Goal: Task Accomplishment & Management: Complete application form

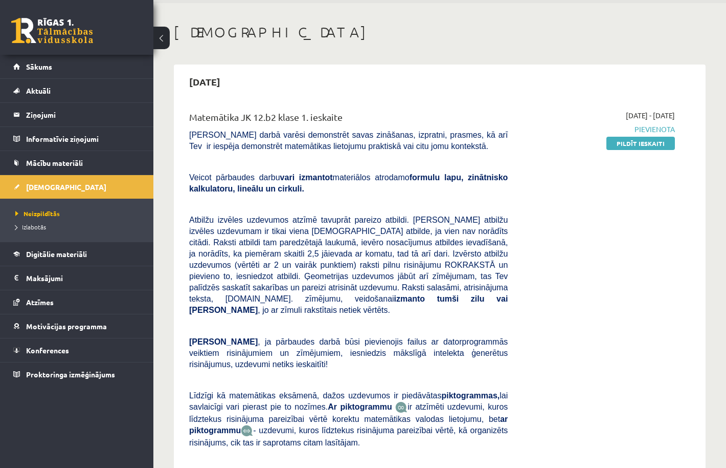
scroll to position [37, 0]
click at [625, 142] on link "Pildīt ieskaiti" at bounding box center [641, 142] width 69 height 13
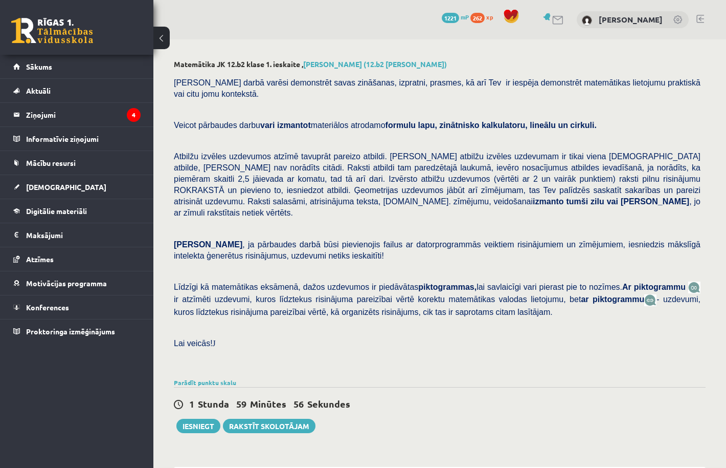
scroll to position [304, 0]
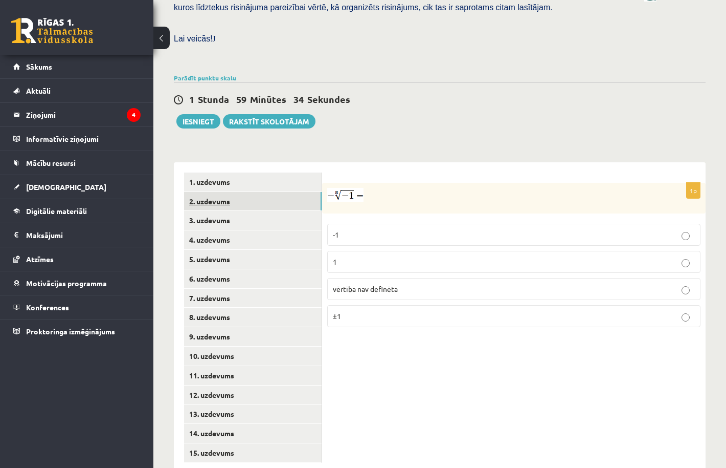
click at [302, 192] on link "2. uzdevums" at bounding box center [253, 201] width 138 height 19
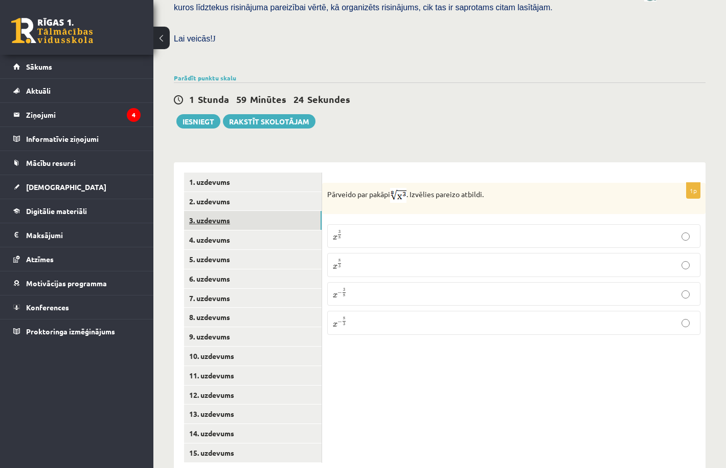
click at [271, 211] on link "3. uzdevums" at bounding box center [253, 220] width 138 height 19
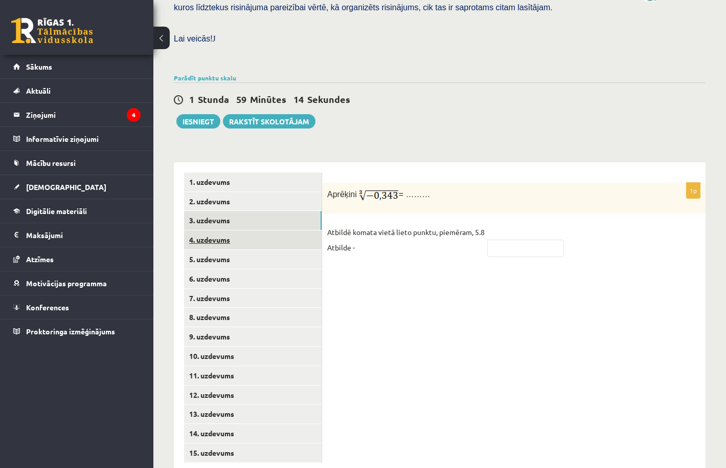
click at [265, 230] on link "4. uzdevums" at bounding box center [253, 239] width 138 height 19
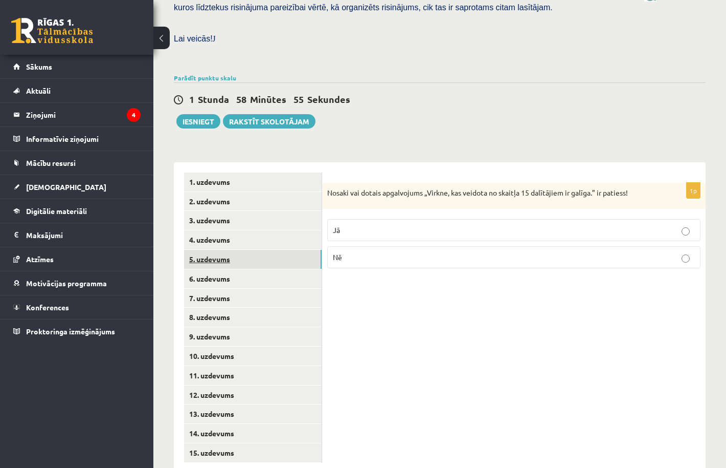
click at [258, 250] on link "5. uzdevums" at bounding box center [253, 259] width 138 height 19
click at [252, 269] on link "6. uzdevums" at bounding box center [253, 278] width 138 height 19
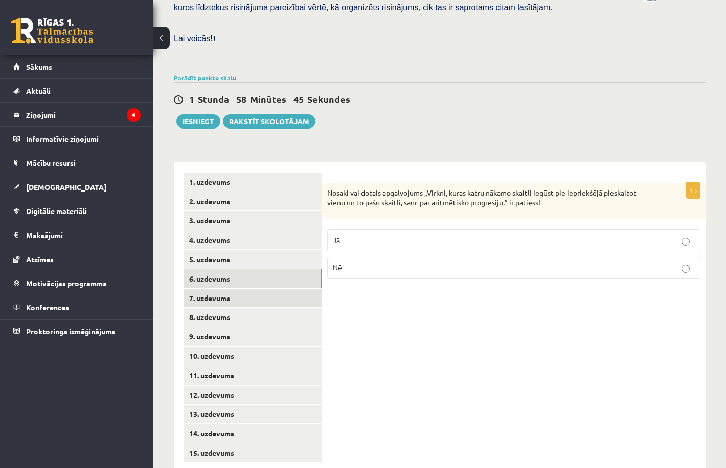
click at [246, 289] on link "7. uzdevums" at bounding box center [253, 298] width 138 height 19
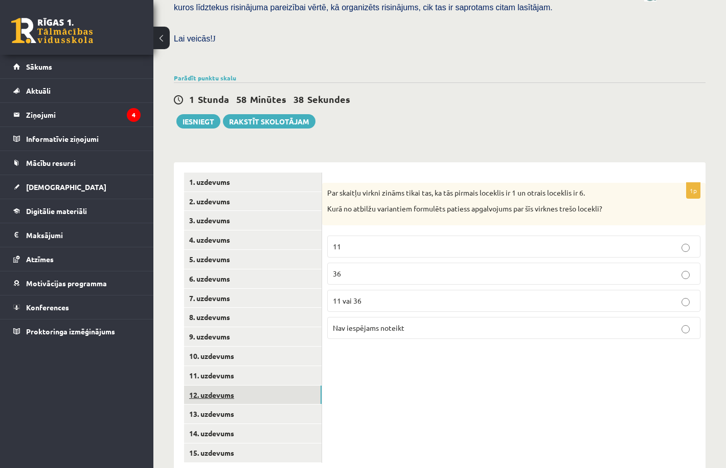
click at [235, 385] on link "12. uzdevums" at bounding box center [253, 394] width 138 height 19
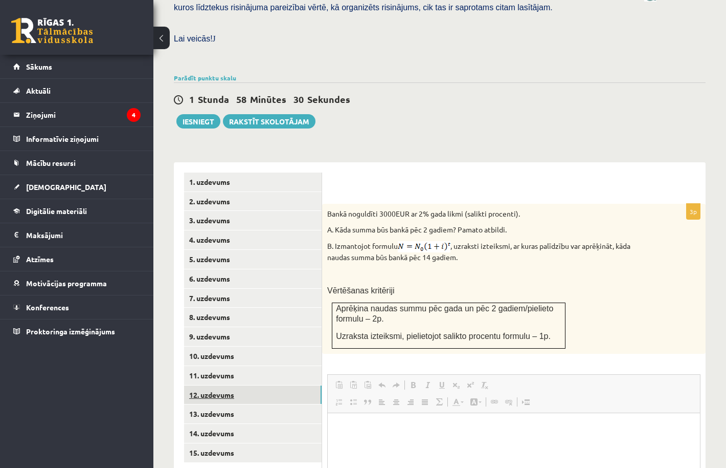
scroll to position [0, 0]
click at [230, 404] on link "13. uzdevums" at bounding box center [253, 413] width 138 height 19
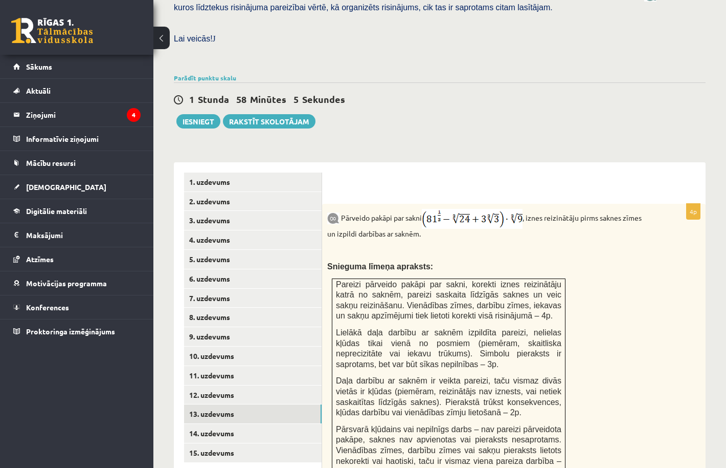
click at [435, 245] on p at bounding box center [488, 250] width 322 height 10
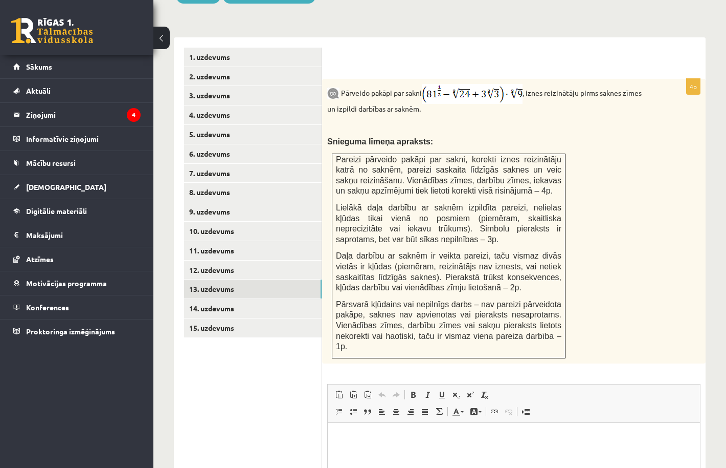
scroll to position [406, 0]
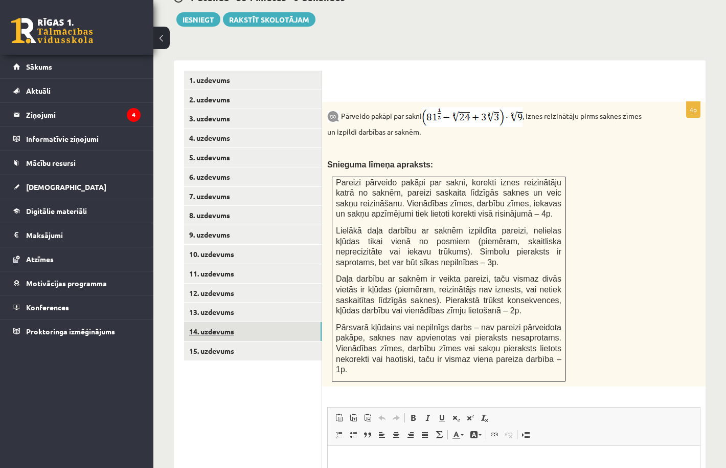
click at [253, 322] on link "14. uzdevums" at bounding box center [253, 331] width 138 height 19
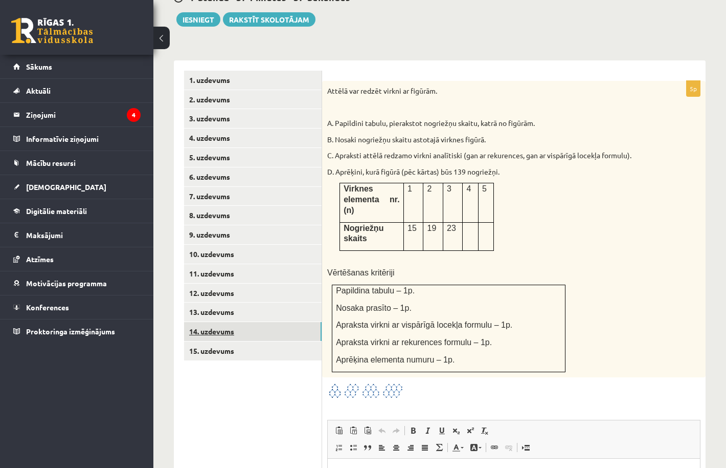
scroll to position [0, 0]
click at [245, 341] on link "15. uzdevums" at bounding box center [253, 350] width 138 height 19
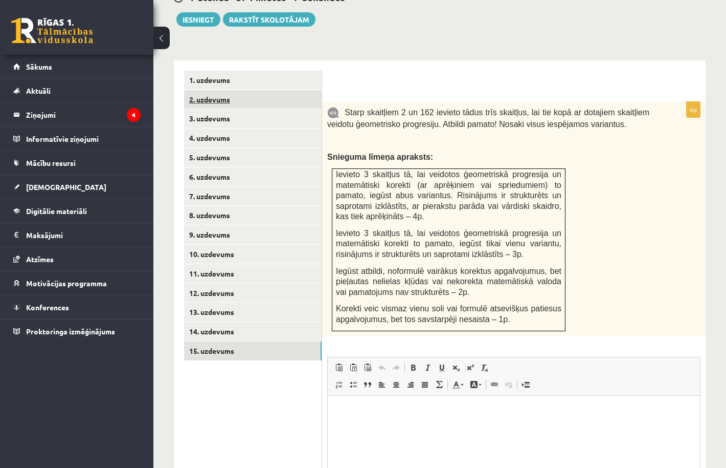
click at [267, 90] on link "2. uzdevums" at bounding box center [253, 99] width 138 height 19
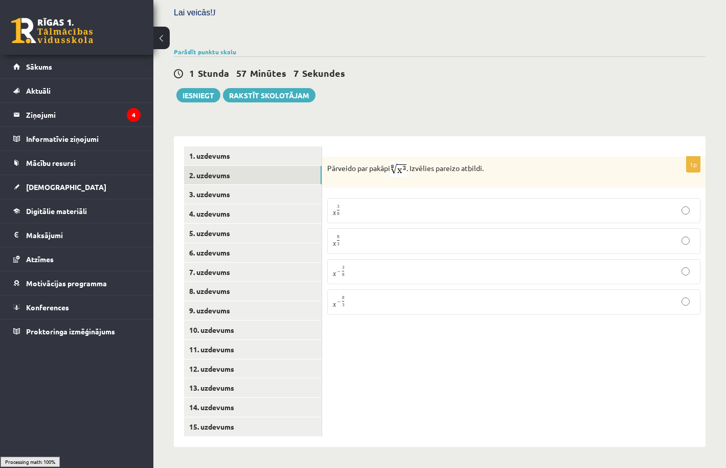
scroll to position [305, 0]
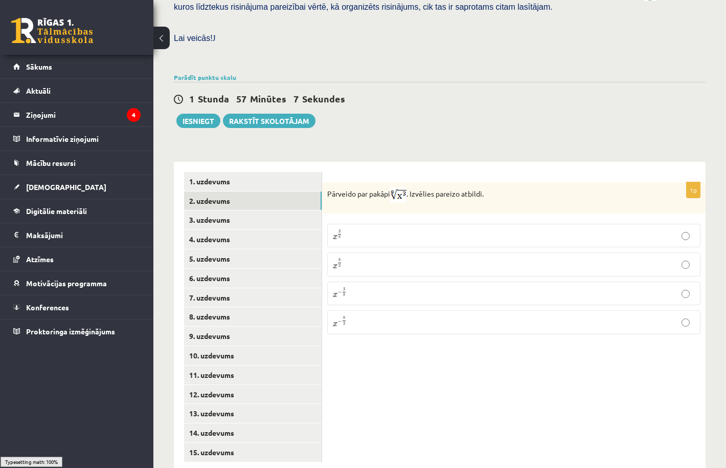
click at [269, 82] on div "1 Stunda 57 Minūtes 7 Sekundes Ieskaite saglabāta! Iesniegt Rakstīt skolotājam" at bounding box center [440, 105] width 532 height 46
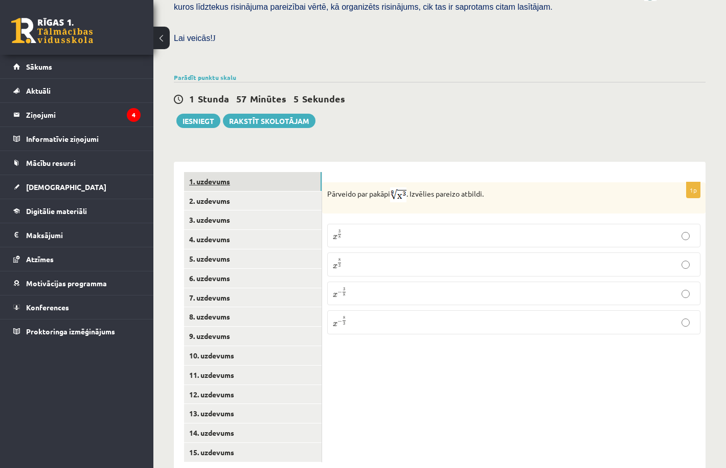
click at [258, 172] on link "1. uzdevums" at bounding box center [253, 181] width 138 height 19
click at [344, 256] on p "1" at bounding box center [514, 261] width 362 height 11
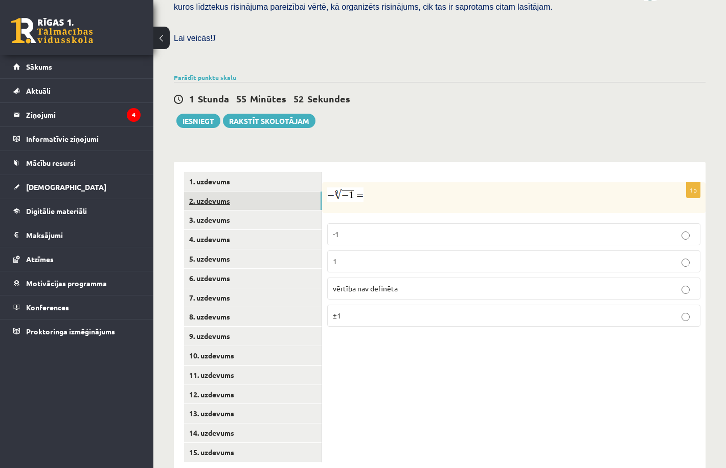
click at [256, 191] on link "2. uzdevums" at bounding box center [253, 200] width 138 height 19
click at [340, 229] on p "x 3 8 x 3 8" at bounding box center [514, 235] width 362 height 12
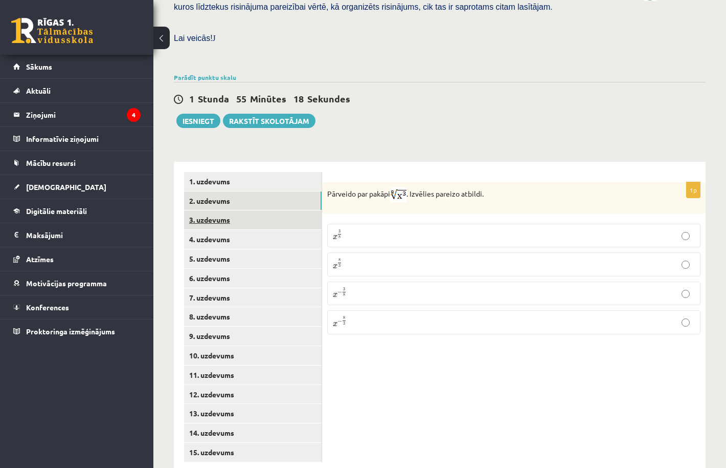
click at [272, 210] on link "3. uzdevums" at bounding box center [253, 219] width 138 height 19
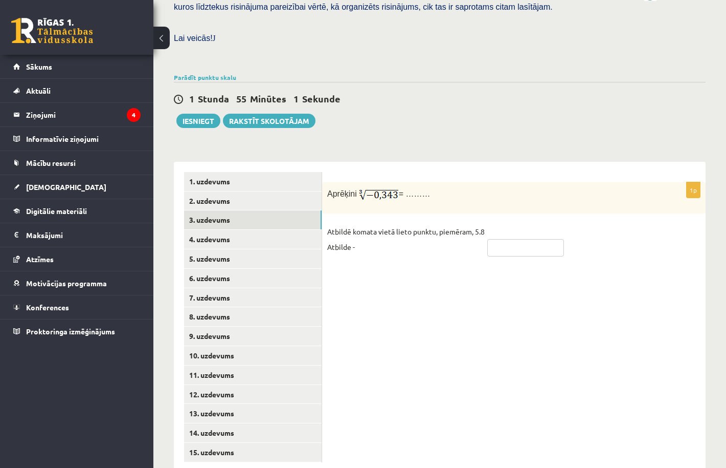
click at [531, 239] on input "text" at bounding box center [526, 247] width 77 height 17
type input "****"
click at [303, 230] on link "4. uzdevums" at bounding box center [253, 239] width 138 height 19
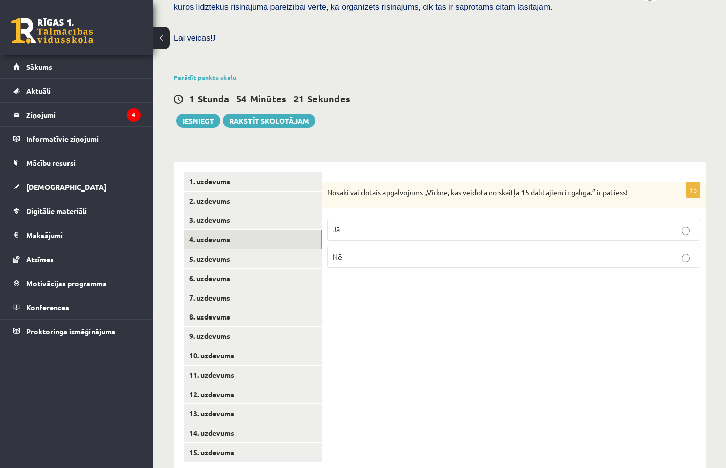
click at [397, 224] on p "Jā" at bounding box center [514, 229] width 362 height 11
click at [278, 249] on link "5. uzdevums" at bounding box center [253, 258] width 138 height 19
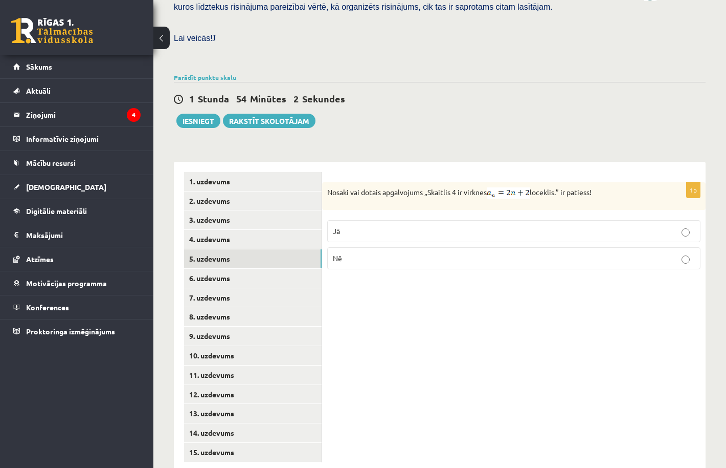
click at [336, 226] on span "Jā" at bounding box center [336, 230] width 7 height 9
click at [291, 269] on link "6. uzdevums" at bounding box center [253, 278] width 138 height 19
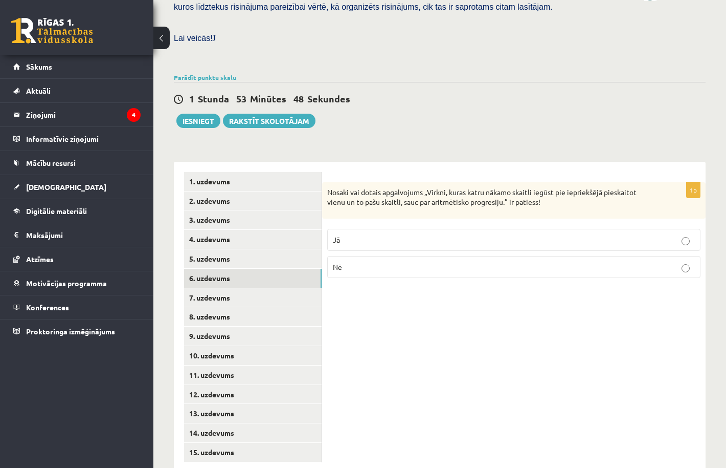
click at [356, 231] on fieldset "Jā Nē" at bounding box center [513, 252] width 373 height 57
click at [356, 234] on p "Jā" at bounding box center [514, 239] width 362 height 11
click at [282, 288] on link "7. uzdevums" at bounding box center [253, 297] width 138 height 19
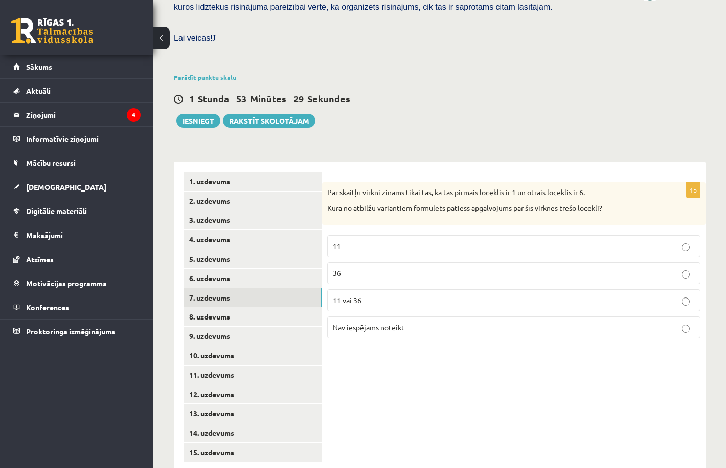
click at [341, 322] on span "Nav iespējams noteikt" at bounding box center [369, 326] width 72 height 9
click at [274, 307] on link "8. uzdevums" at bounding box center [253, 316] width 138 height 19
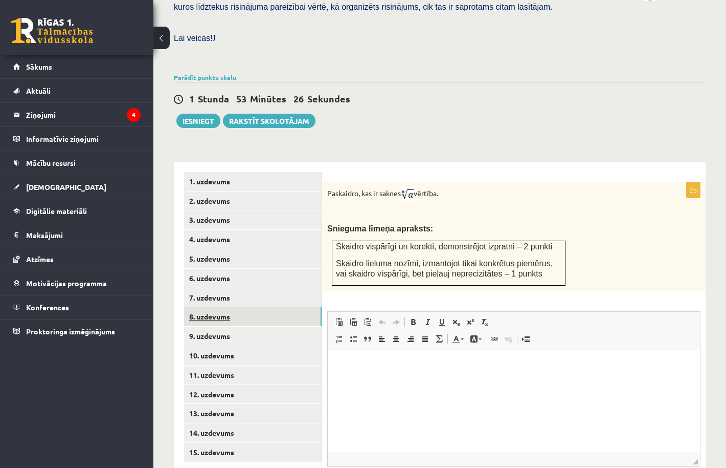
scroll to position [0, 0]
click at [367, 369] on p "Rich Text Editor, wiswyg-editor-user-answer-47024967258880" at bounding box center [514, 365] width 352 height 11
click at [295, 326] on link "9. uzdevums" at bounding box center [253, 335] width 138 height 19
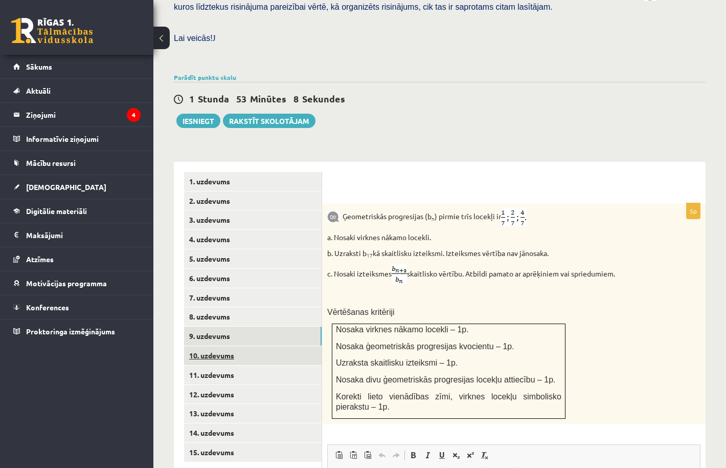
click at [286, 346] on link "10. uzdevums" at bounding box center [253, 355] width 138 height 19
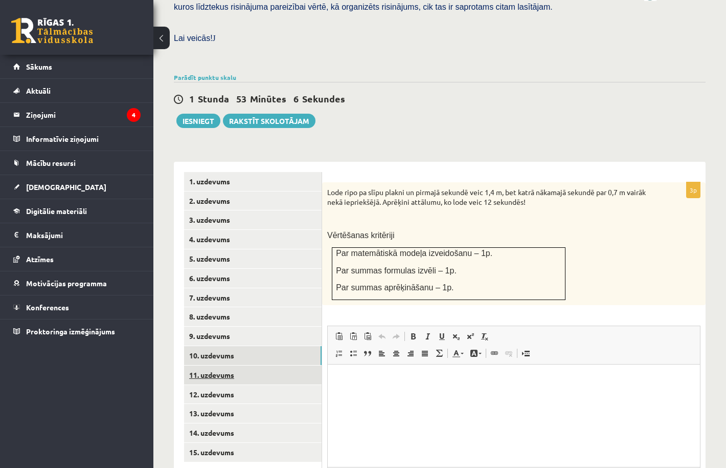
click at [276, 365] on link "11. uzdevums" at bounding box center [253, 374] width 138 height 19
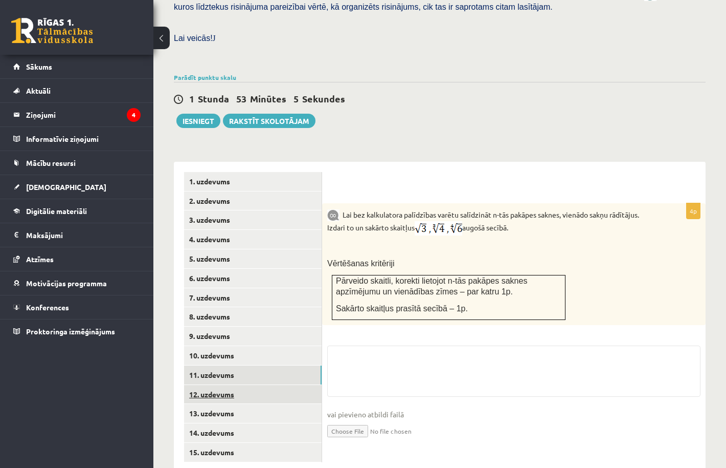
click at [276, 385] on link "12. uzdevums" at bounding box center [253, 394] width 138 height 19
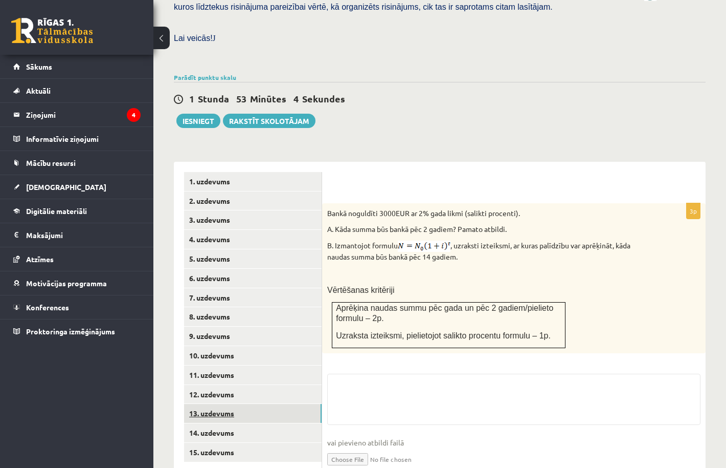
click at [273, 404] on link "13. uzdevums" at bounding box center [253, 413] width 138 height 19
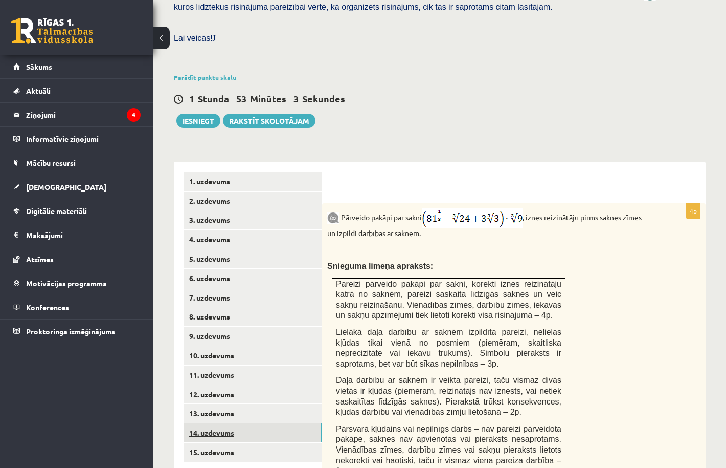
click at [273, 423] on link "14. uzdevums" at bounding box center [253, 432] width 138 height 19
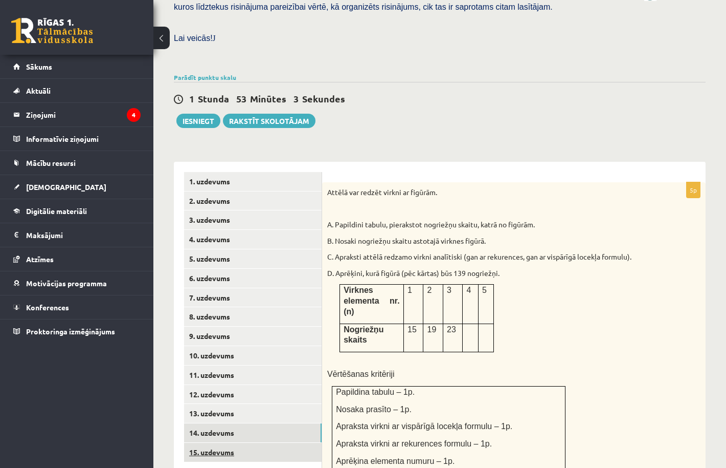
click at [271, 442] on link "15. uzdevums" at bounding box center [253, 451] width 138 height 19
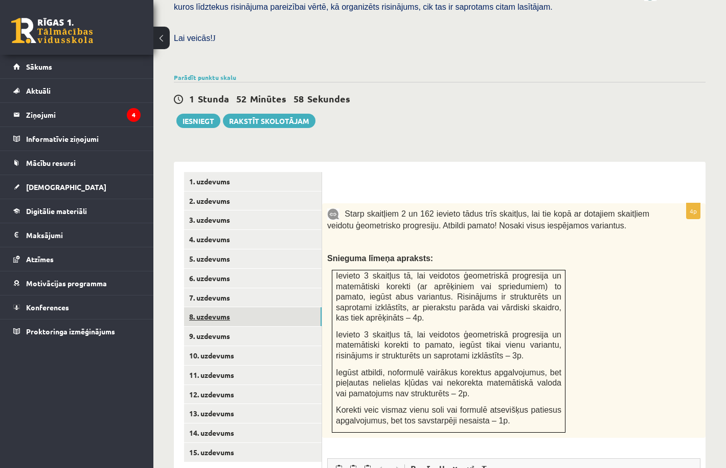
click at [264, 307] on link "8. uzdevums" at bounding box center [253, 316] width 138 height 19
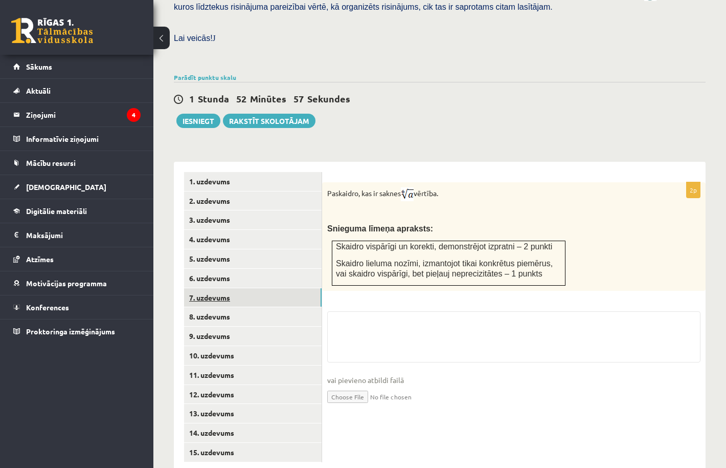
click at [258, 288] on link "7. uzdevums" at bounding box center [253, 297] width 138 height 19
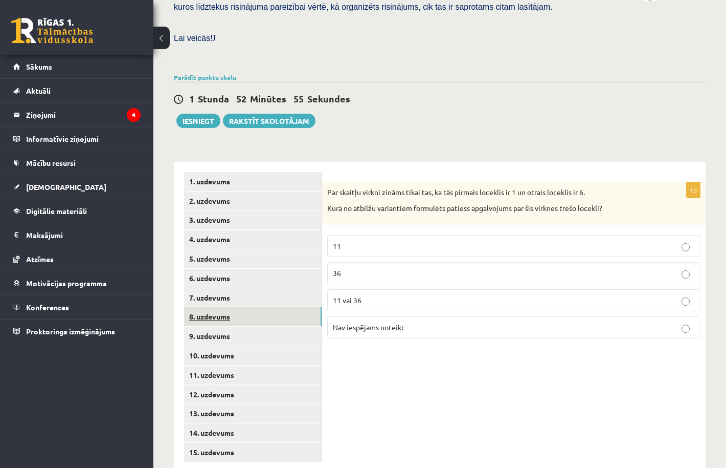
click at [260, 307] on link "8. uzdevums" at bounding box center [253, 316] width 138 height 19
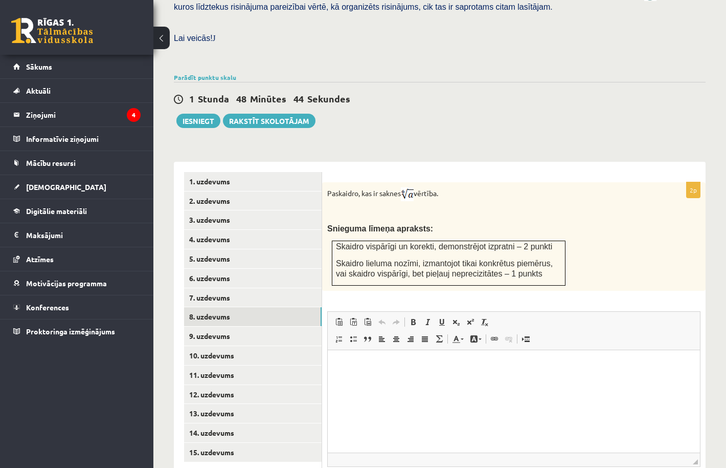
click at [412, 187] on img at bounding box center [407, 194] width 13 height 14
click at [218, 442] on link "15. uzdevums" at bounding box center [253, 451] width 138 height 19
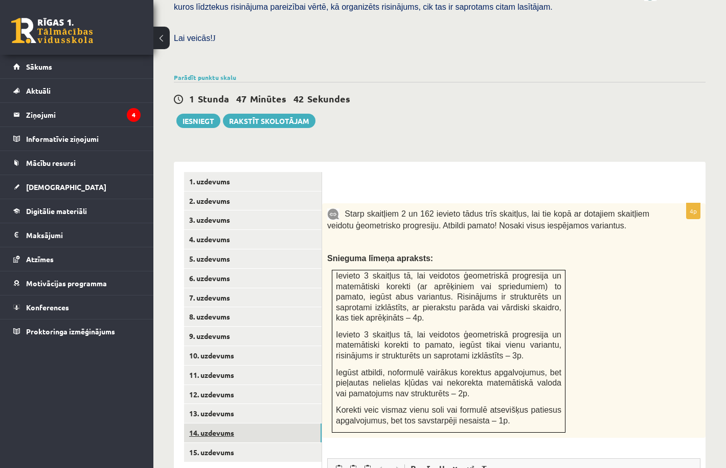
click at [205, 423] on link "14. uzdevums" at bounding box center [253, 432] width 138 height 19
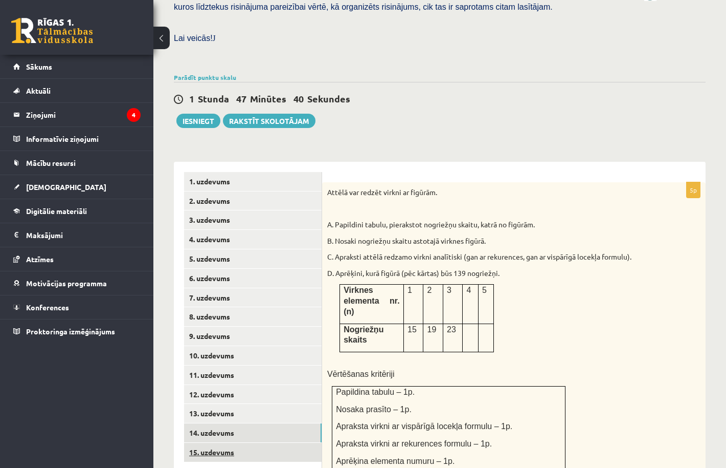
click at [213, 442] on link "15. uzdevums" at bounding box center [253, 451] width 138 height 19
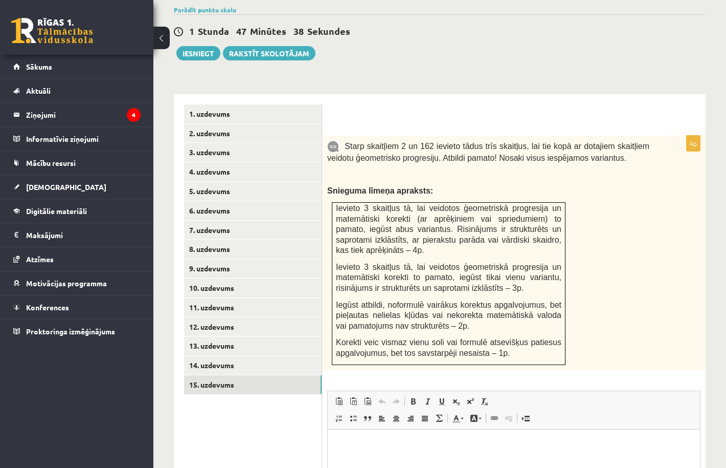
scroll to position [372, 0]
click at [252, 356] on link "14. uzdevums" at bounding box center [253, 365] width 138 height 19
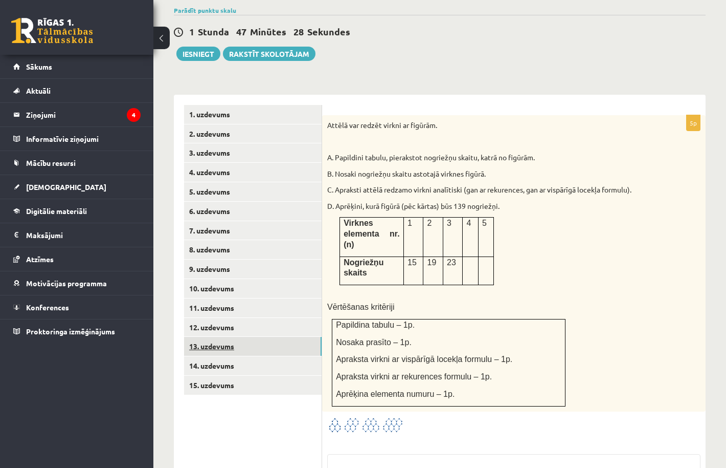
click at [232, 337] on link "13. uzdevums" at bounding box center [253, 346] width 138 height 19
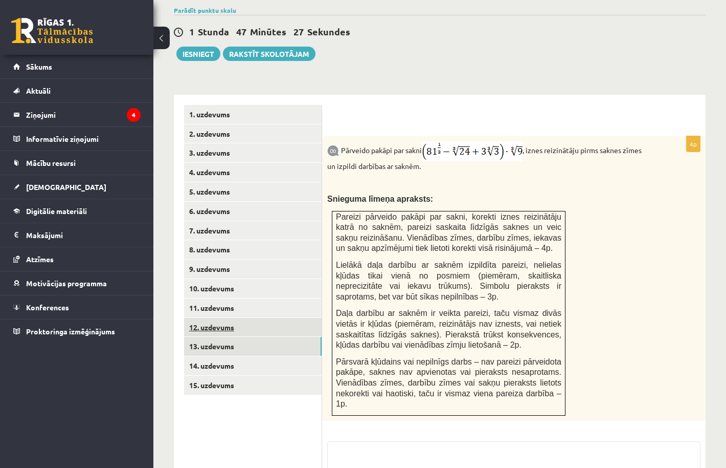
click at [235, 318] on link "12. uzdevums" at bounding box center [253, 327] width 138 height 19
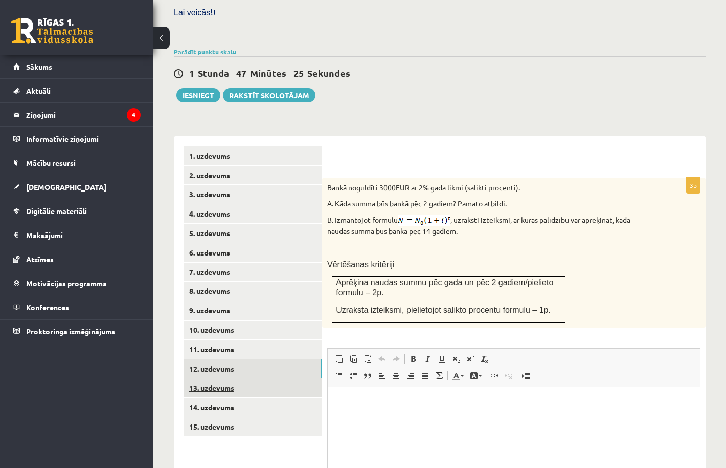
scroll to position [0, 0]
click at [224, 378] on link "13. uzdevums" at bounding box center [253, 387] width 138 height 19
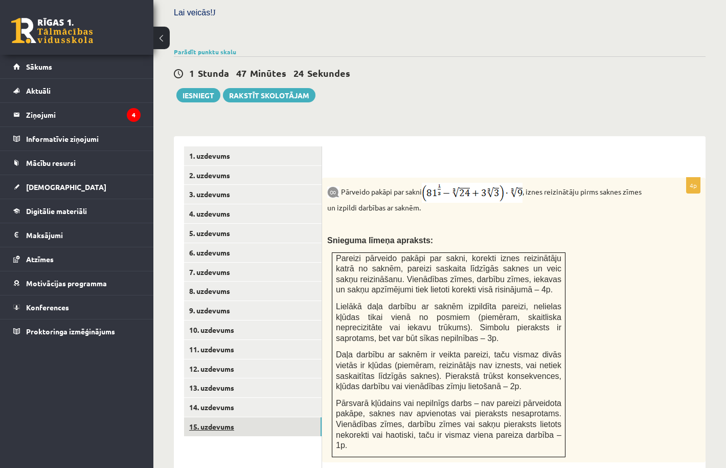
click at [229, 417] on link "15. uzdevums" at bounding box center [253, 426] width 138 height 19
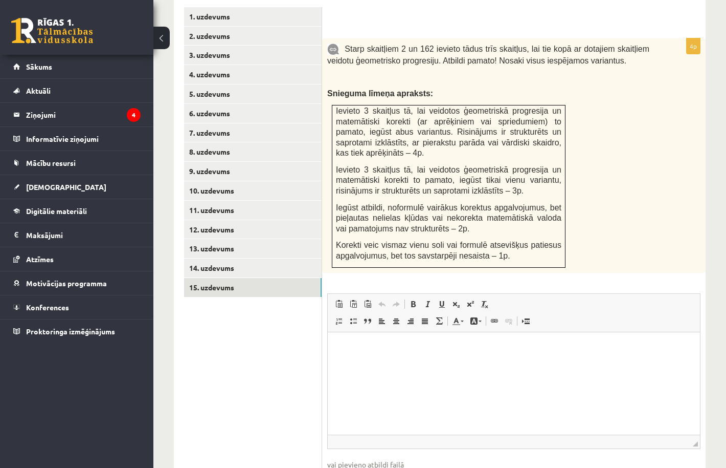
scroll to position [475, 0]
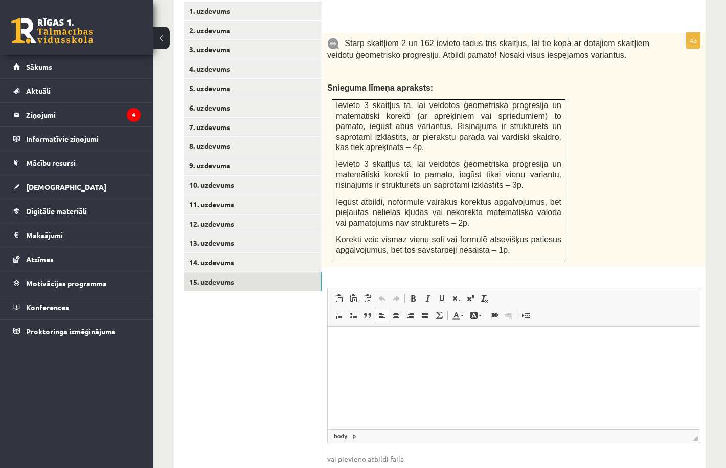
click at [354, 347] on html at bounding box center [514, 341] width 372 height 31
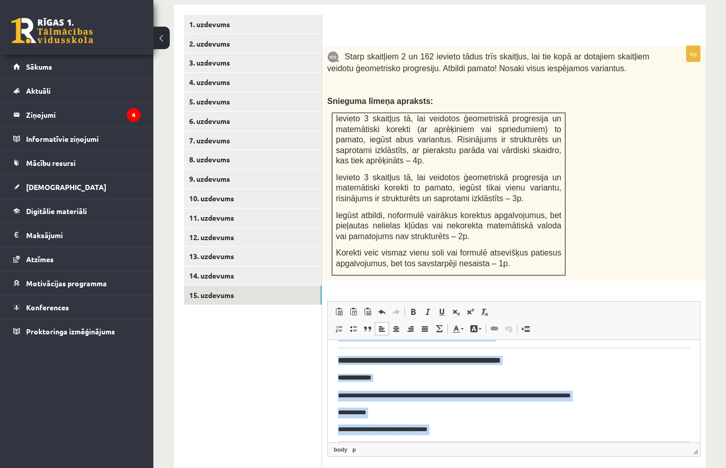
scroll to position [0, 0]
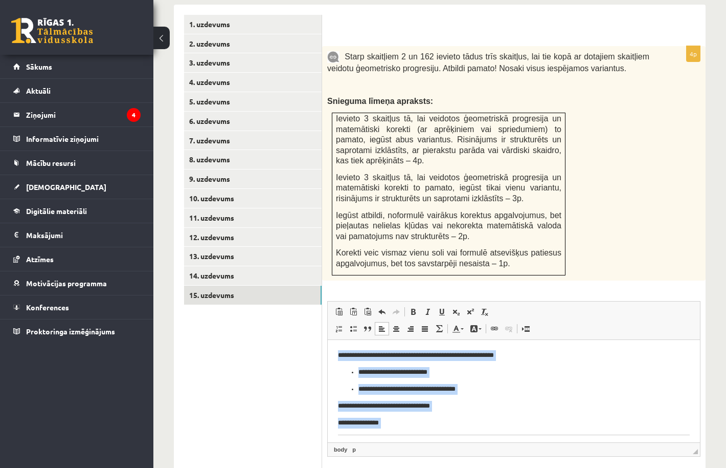
drag, startPoint x: 525, startPoint y: 426, endPoint x: 771, endPoint y: 534, distance: 268.0
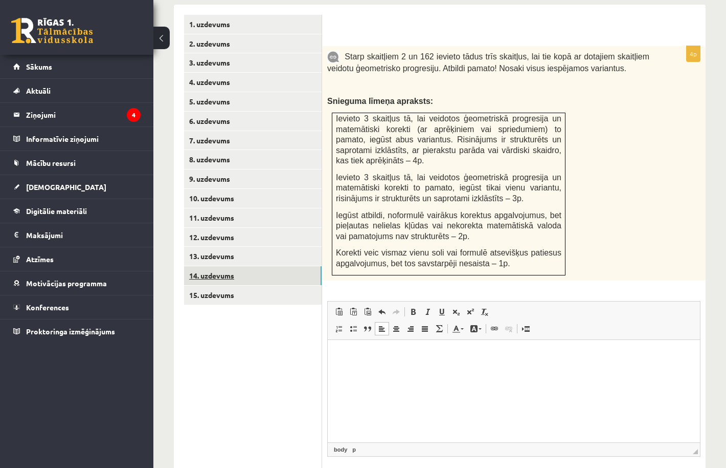
click at [272, 266] on link "14. uzdevums" at bounding box center [253, 275] width 138 height 19
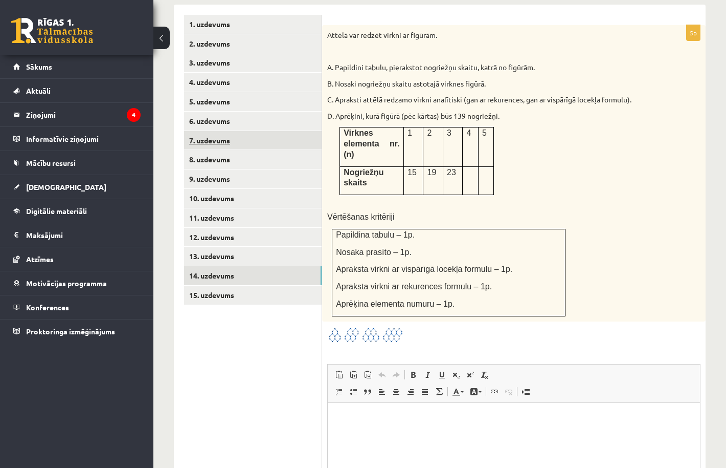
click at [211, 131] on link "7. uzdevums" at bounding box center [253, 140] width 138 height 19
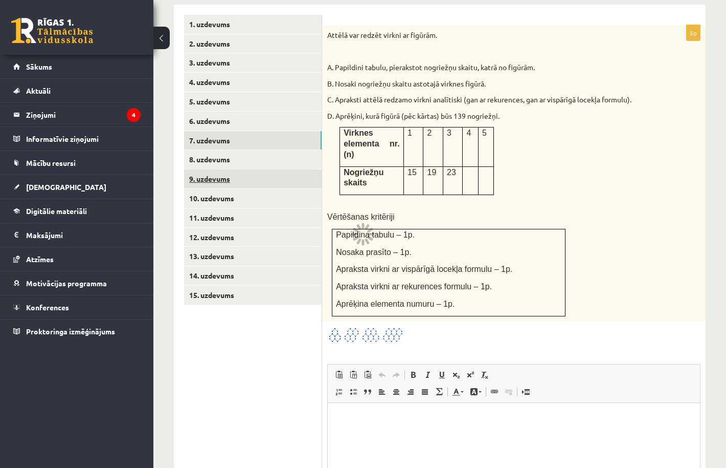
scroll to position [305, 0]
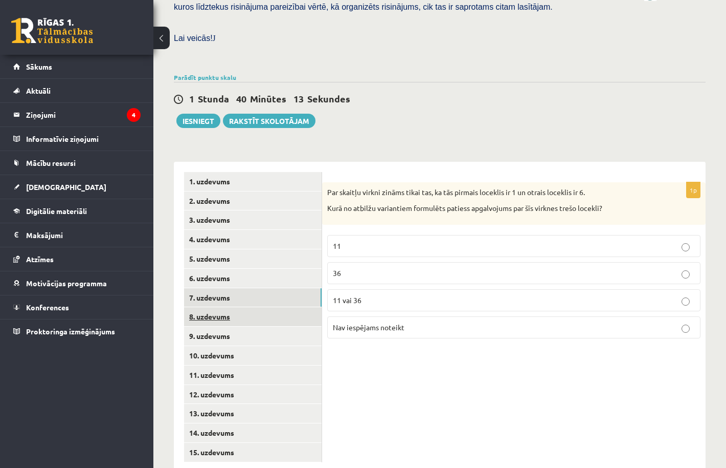
click at [228, 307] on link "8. uzdevums" at bounding box center [253, 316] width 138 height 19
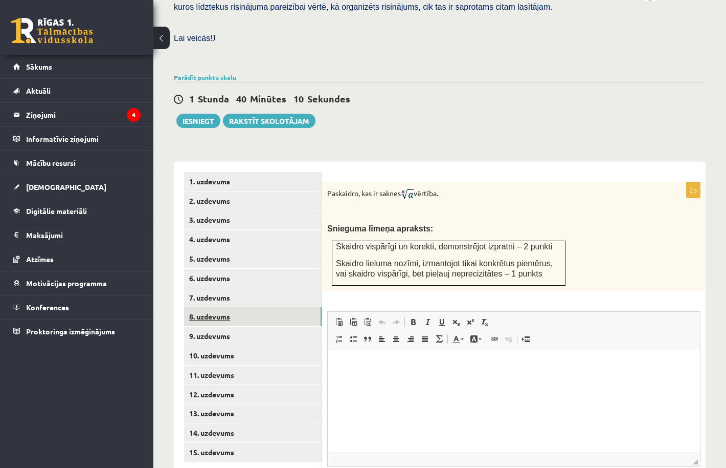
scroll to position [0, 0]
click at [232, 326] on link "9. uzdevums" at bounding box center [253, 335] width 138 height 19
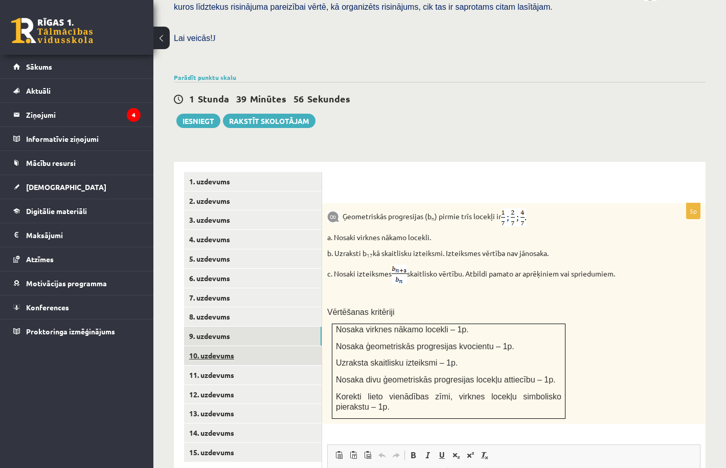
click at [233, 346] on link "10. uzdevums" at bounding box center [253, 355] width 138 height 19
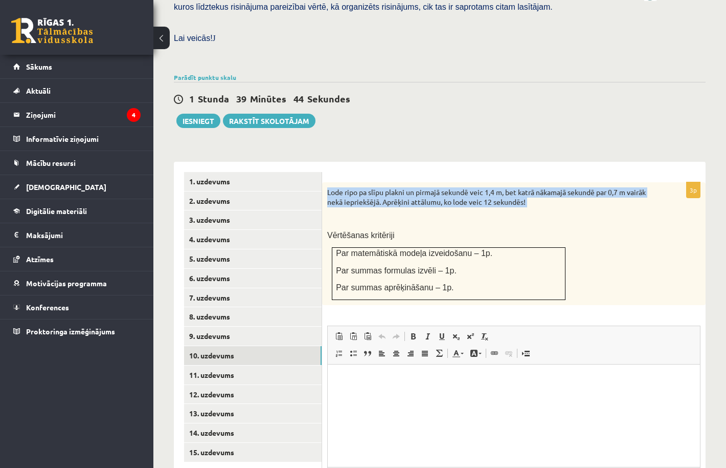
drag, startPoint x: 327, startPoint y: 170, endPoint x: 526, endPoint y: 190, distance: 199.9
click at [526, 190] on div "Lode ripo pa slīpu plakni un pirmajā sekundē veic 1,4 m, bet katrā nākamajā sek…" at bounding box center [514, 243] width 384 height 123
copy div "Lode ripo pa slīpu plakni un pirmajā sekundē veic 1,4 m, bet katrā nākamajā sek…"
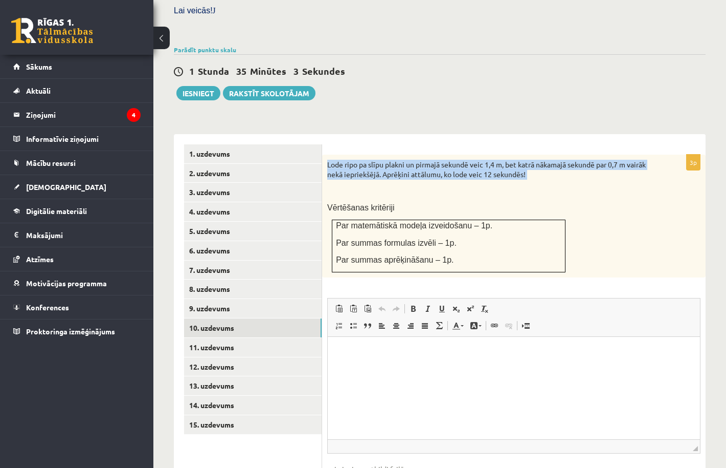
scroll to position [336, 0]
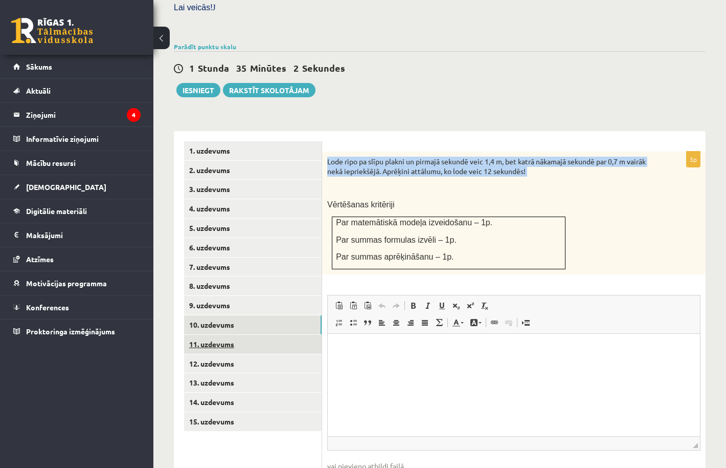
click at [226, 335] on link "11. uzdevums" at bounding box center [253, 344] width 138 height 19
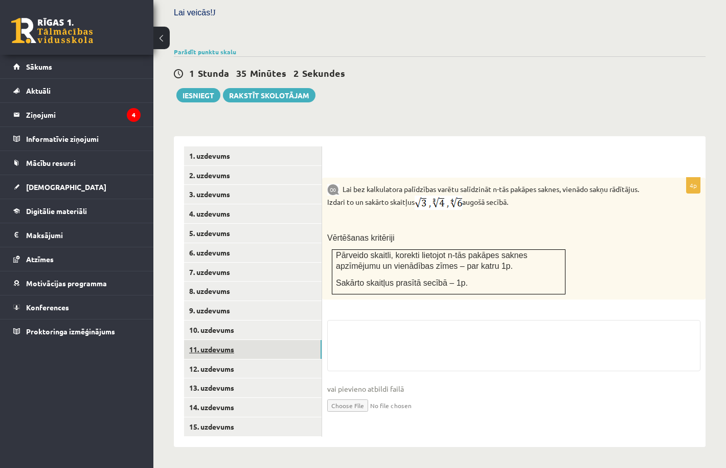
scroll to position [305, 0]
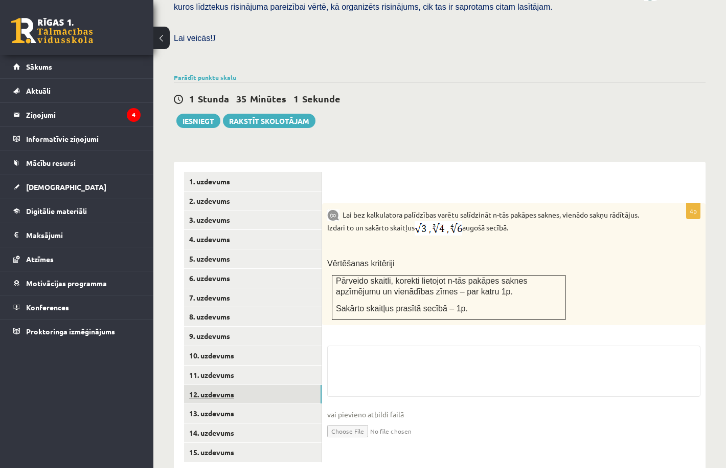
click at [220, 385] on link "12. uzdevums" at bounding box center [253, 394] width 138 height 19
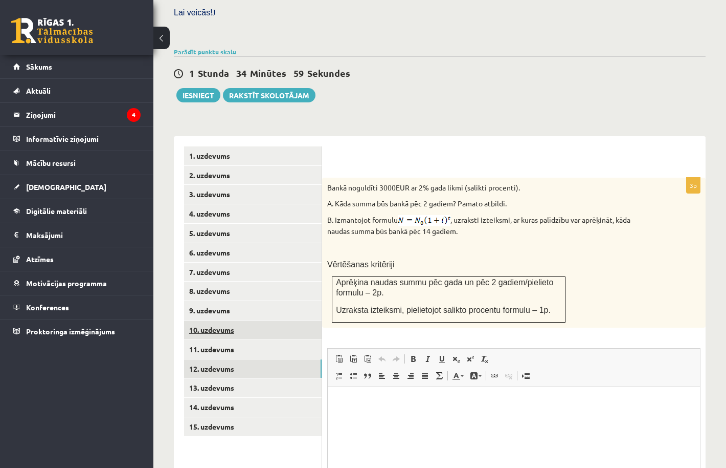
scroll to position [0, 0]
click at [227, 320] on link "10. uzdevums" at bounding box center [253, 329] width 138 height 19
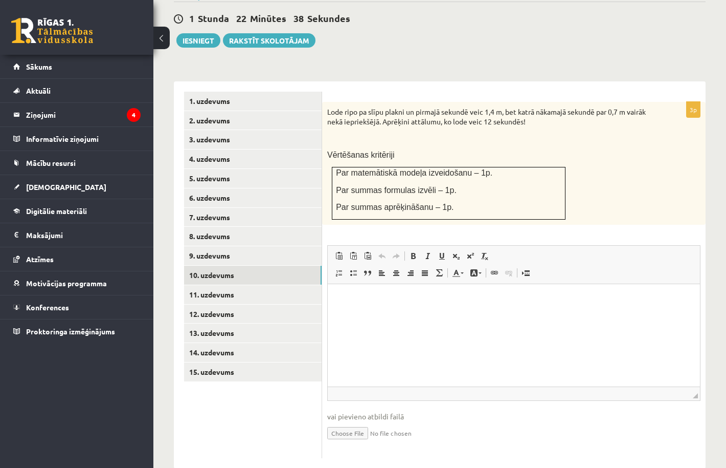
scroll to position [385, 0]
click at [230, 247] on link "9. uzdevums" at bounding box center [253, 256] width 138 height 19
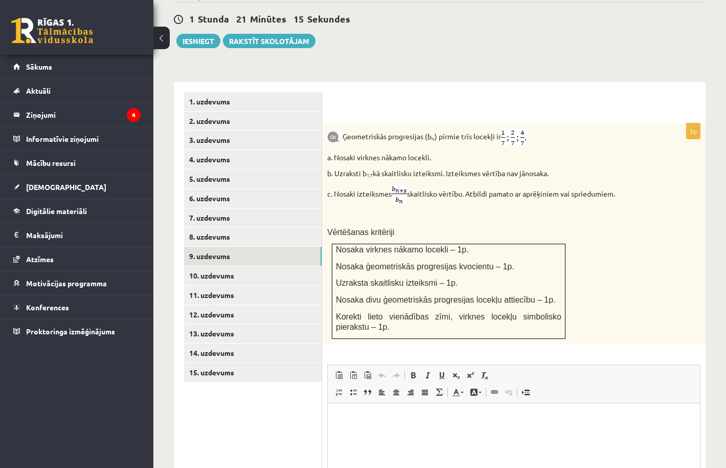
scroll to position [0, 0]
click at [215, 227] on link "8. uzdevums" at bounding box center [253, 236] width 138 height 19
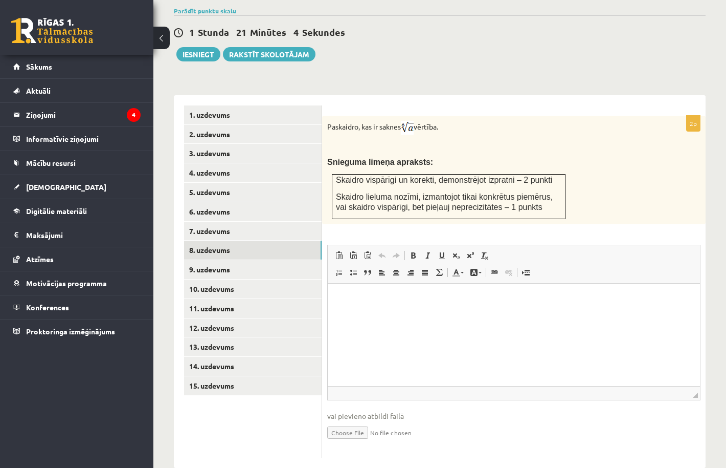
scroll to position [371, 0]
click at [218, 299] on link "11. uzdevums" at bounding box center [253, 308] width 138 height 19
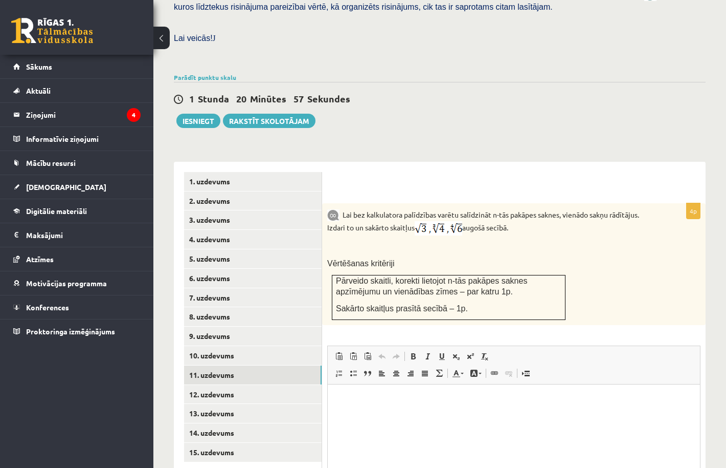
scroll to position [0, 0]
click at [218, 385] on link "12. uzdevums" at bounding box center [253, 394] width 138 height 19
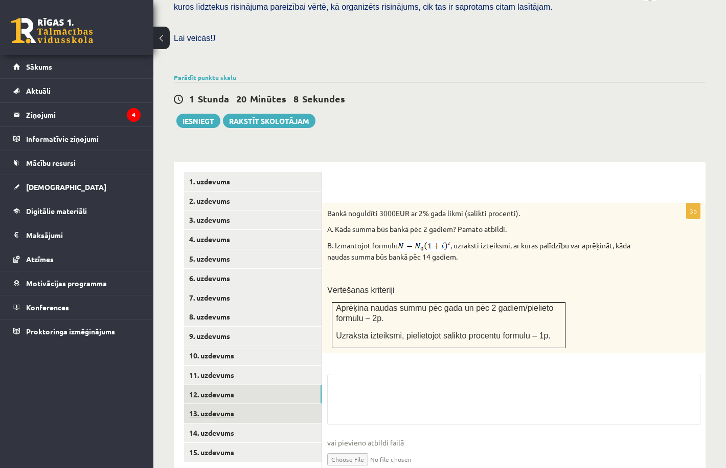
click at [227, 404] on link "13. uzdevums" at bounding box center [253, 413] width 138 height 19
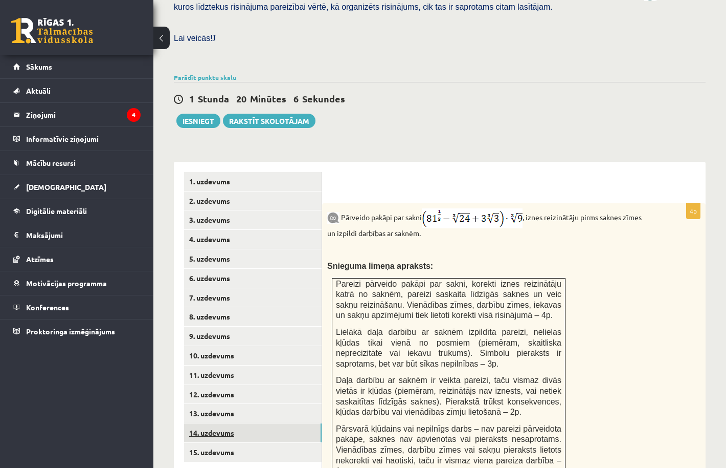
click at [230, 423] on link "14. uzdevums" at bounding box center [253, 432] width 138 height 19
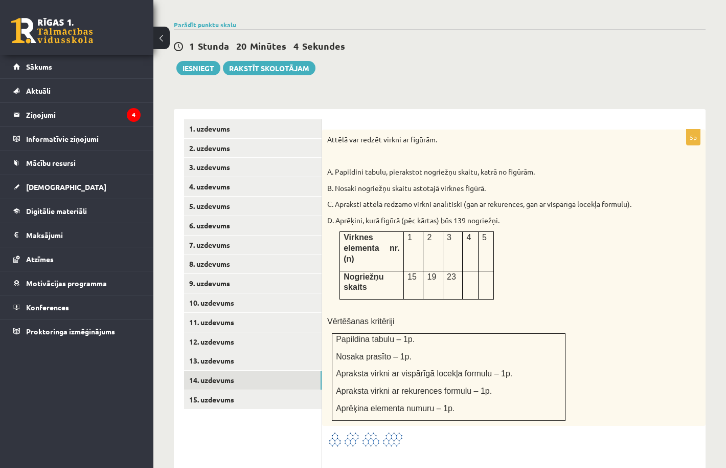
scroll to position [359, 0]
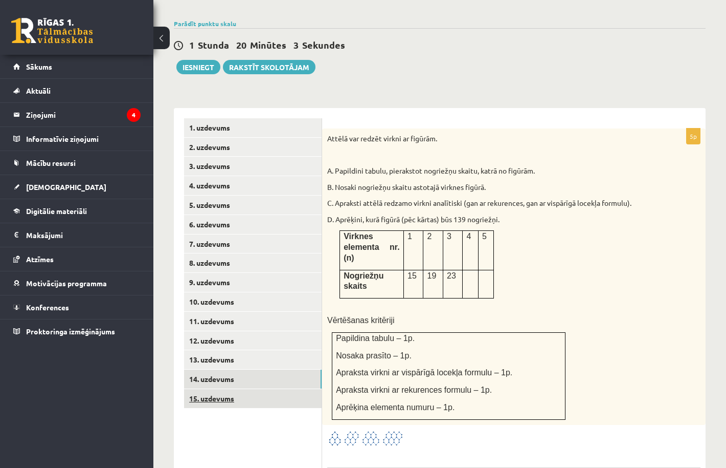
click at [254, 389] on link "15. uzdevums" at bounding box center [253, 398] width 138 height 19
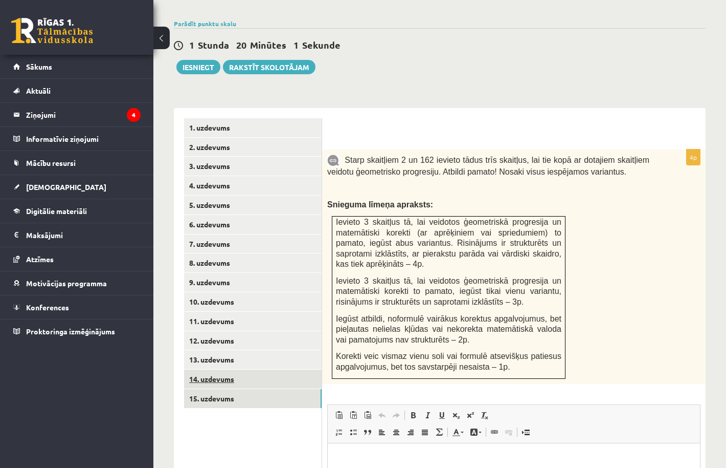
scroll to position [0, 0]
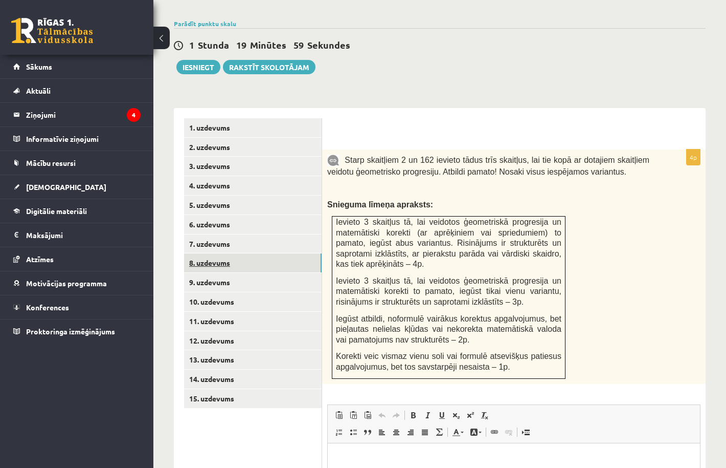
click at [218, 253] on link "8. uzdevums" at bounding box center [253, 262] width 138 height 19
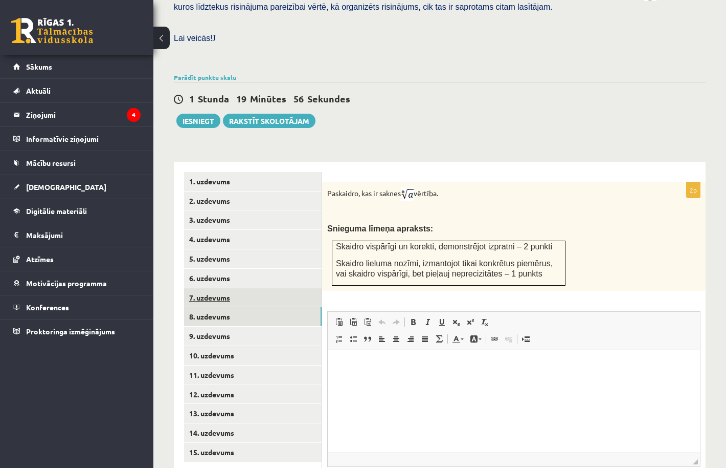
click at [216, 288] on link "7. uzdevums" at bounding box center [253, 297] width 138 height 19
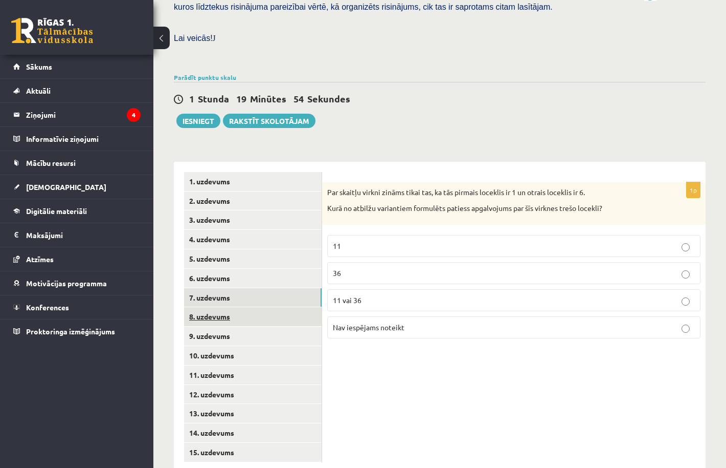
click at [215, 307] on link "8. uzdevums" at bounding box center [253, 316] width 138 height 19
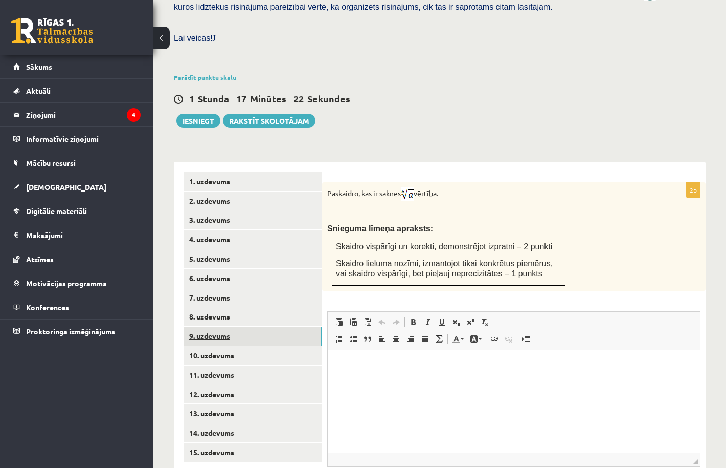
click at [251, 326] on link "9. uzdevums" at bounding box center [253, 335] width 138 height 19
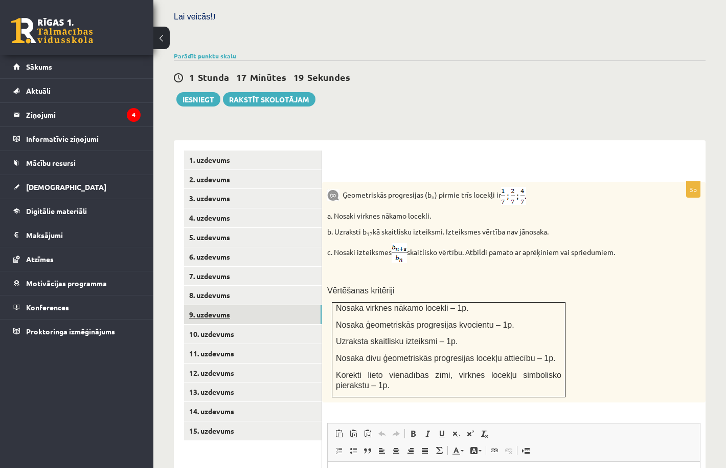
scroll to position [327, 0]
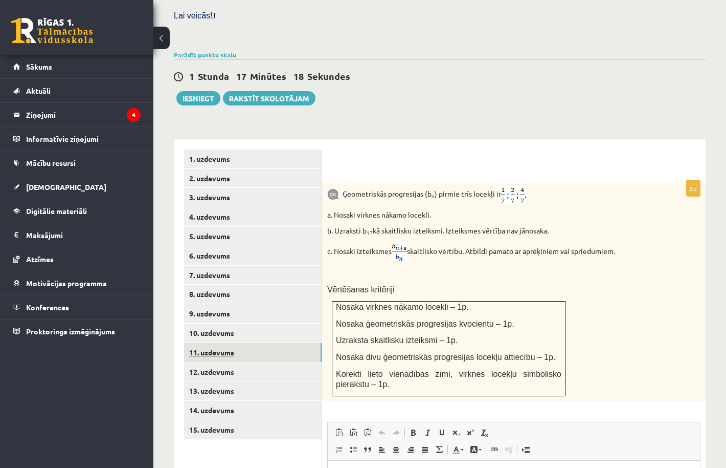
click at [226, 343] on link "11. uzdevums" at bounding box center [253, 352] width 138 height 19
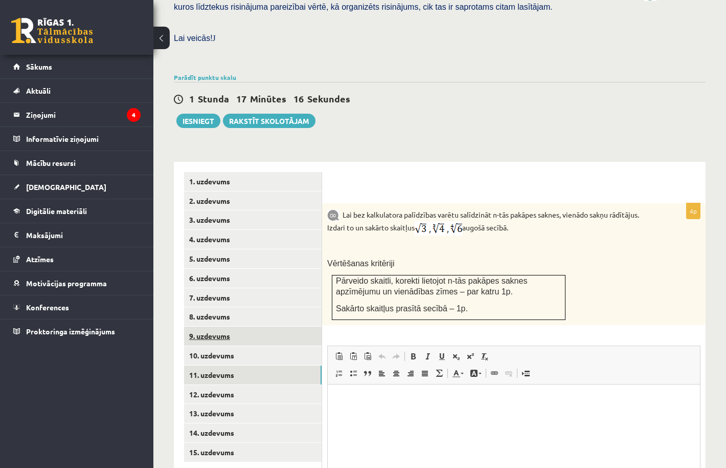
scroll to position [0, 0]
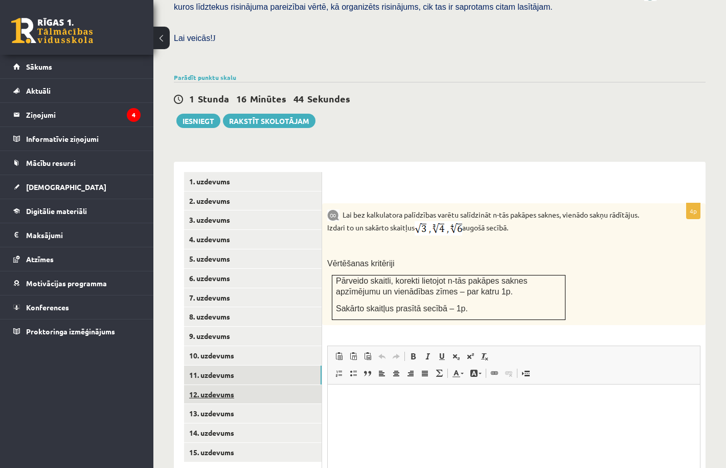
click at [244, 385] on link "12. uzdevums" at bounding box center [253, 394] width 138 height 19
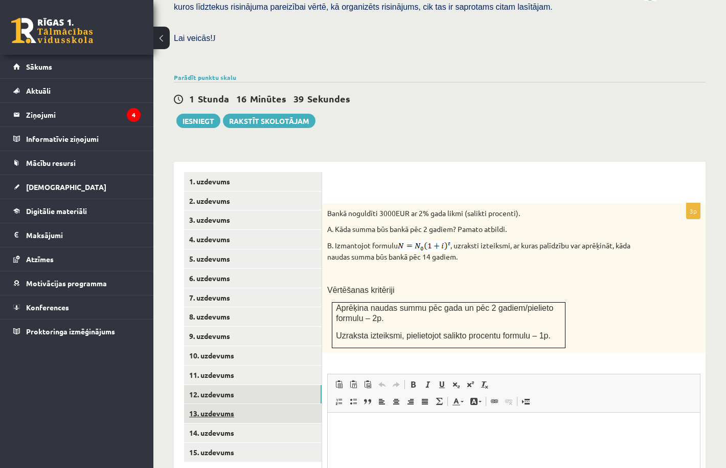
click at [235, 404] on link "13. uzdevums" at bounding box center [253, 413] width 138 height 19
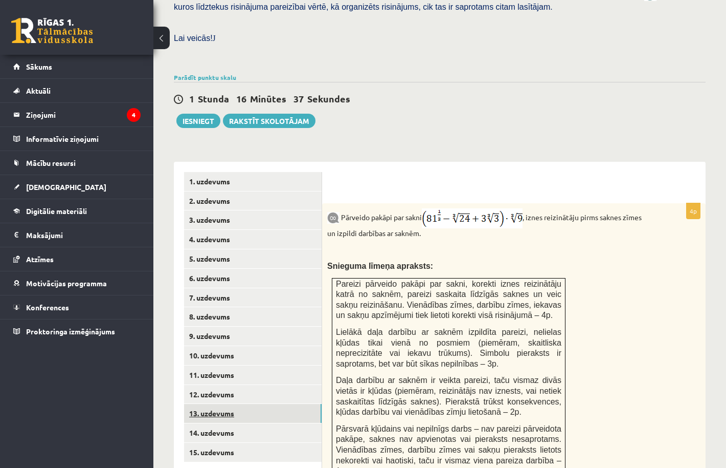
click at [226, 404] on link "13. uzdevums" at bounding box center [253, 413] width 138 height 19
click at [222, 423] on link "14. uzdevums" at bounding box center [253, 432] width 138 height 19
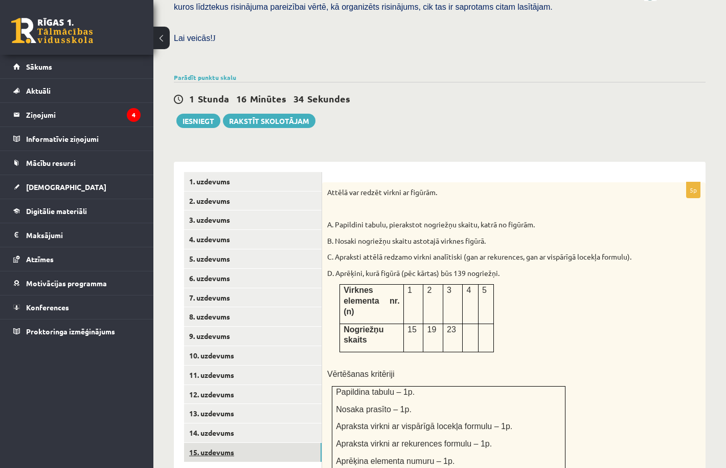
click at [221, 442] on link "15. uzdevums" at bounding box center [253, 451] width 138 height 19
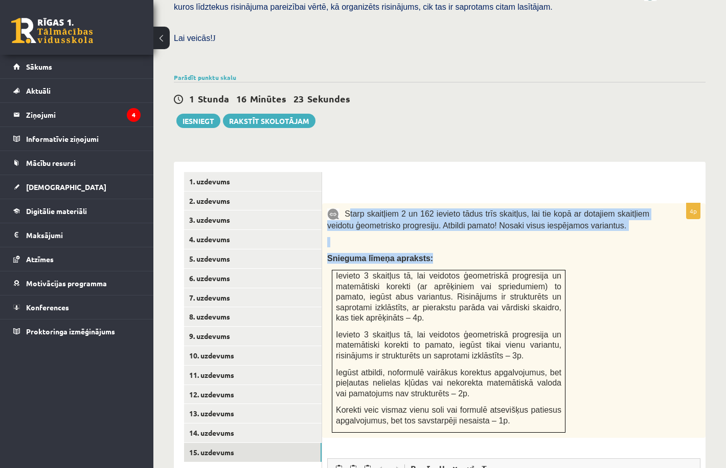
drag, startPoint x: 348, startPoint y: 193, endPoint x: 594, endPoint y: 388, distance: 313.9
click at [594, 388] on div "Starp skaitļiem 2 un 162 ievieto tādus trīs skaitļus, lai tie kopā ar dotajiem …" at bounding box center [514, 320] width 384 height 234
copy div "tarp skaitļiem 2 un 162 ievieto tādus trīs skaitļus, lai tie kopā ar dotajiem s…"
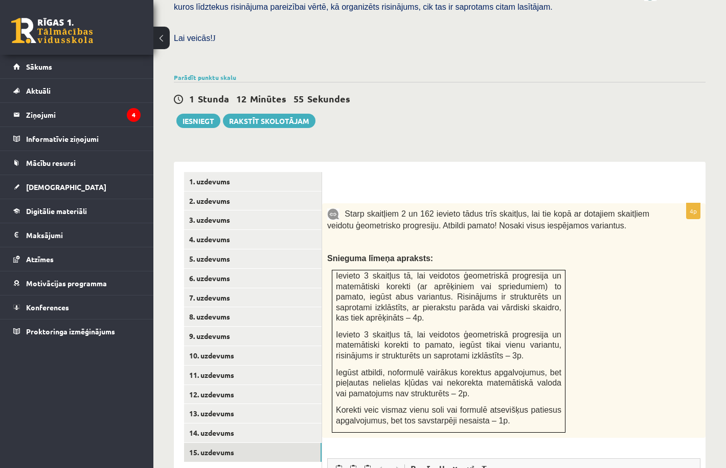
click at [365, 172] on div at bounding box center [514, 182] width 363 height 21
click at [222, 423] on link "14. uzdevums" at bounding box center [253, 432] width 138 height 19
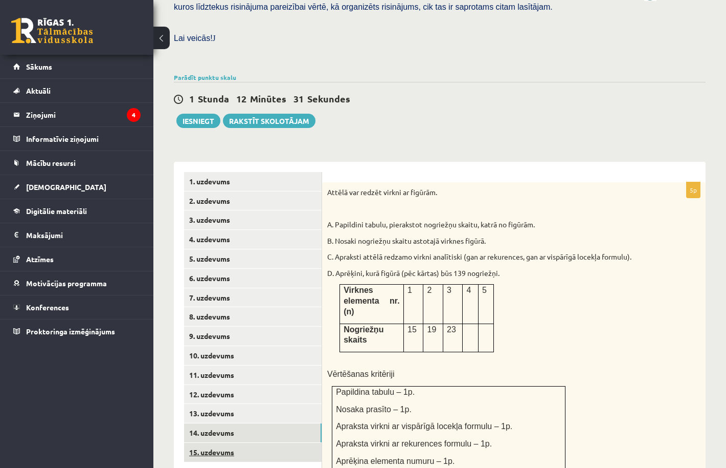
click at [265, 442] on link "15. uzdevums" at bounding box center [253, 451] width 138 height 19
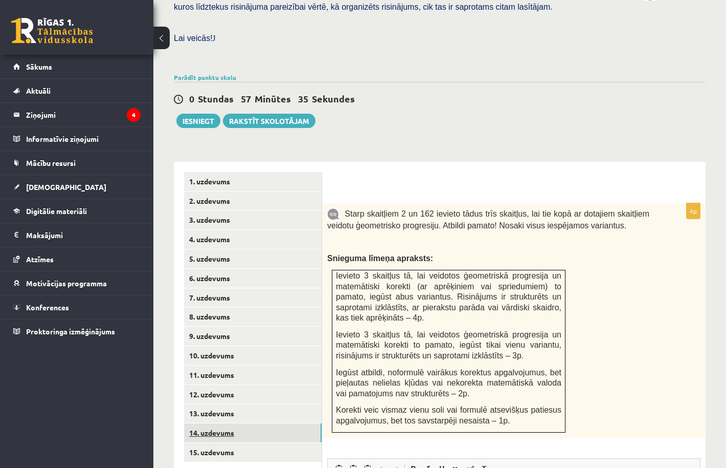
click at [244, 423] on link "14. uzdevums" at bounding box center [253, 432] width 138 height 19
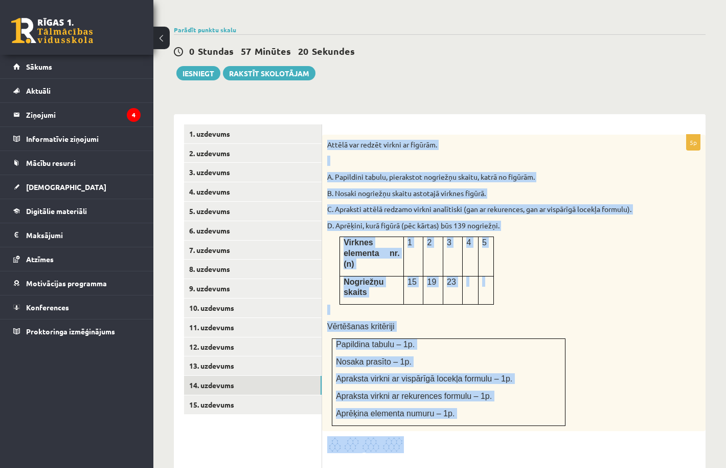
scroll to position [366, 0]
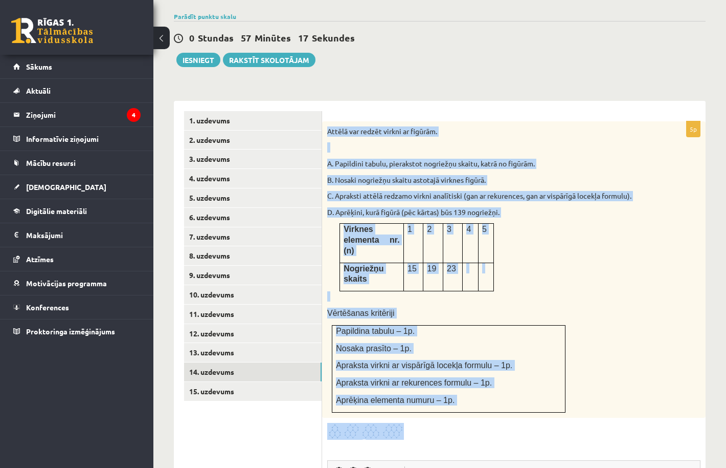
drag, startPoint x: 327, startPoint y: 137, endPoint x: 577, endPoint y: 418, distance: 375.8
click at [577, 418] on div "5p Attēlā var redzēt virkni ar figūrām. A. Papildini tabulu, pierakstot nogriež…" at bounding box center [514, 397] width 384 height 552
copy div "Attēlā var redzēt virkni ar figūrām. A. Papildini tabulu, pierakstot nogriežņu …"
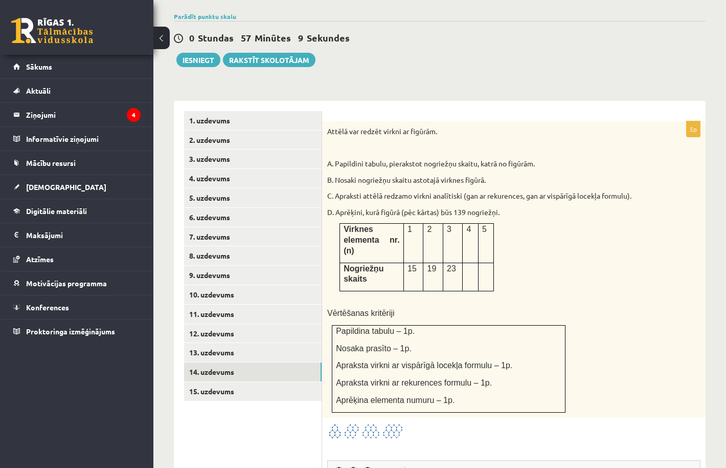
click at [567, 37] on div "0 Stundas 57 Minūtes 9 Sekundes Ieskaite saglabāta! Iesniegt Rakstīt skolotājam" at bounding box center [440, 44] width 532 height 46
click at [226, 343] on link "13. uzdevums" at bounding box center [253, 352] width 138 height 19
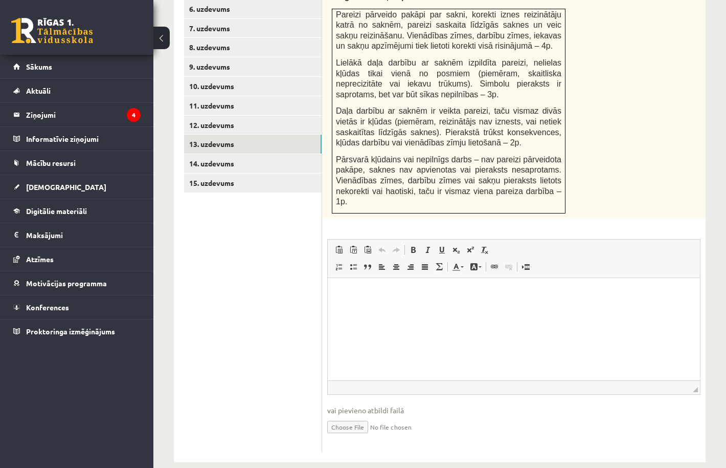
scroll to position [573, 0]
click at [351, 416] on input "file" at bounding box center [513, 426] width 373 height 21
click at [346, 416] on input "file" at bounding box center [513, 426] width 373 height 21
type input "**********"
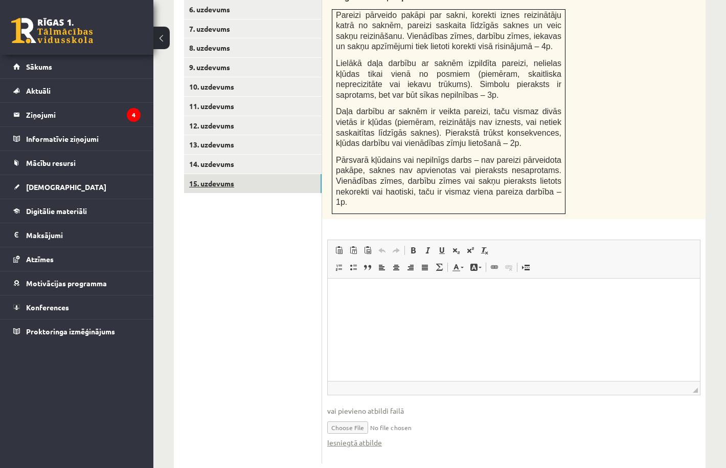
click at [233, 174] on link "15. uzdevums" at bounding box center [253, 183] width 138 height 19
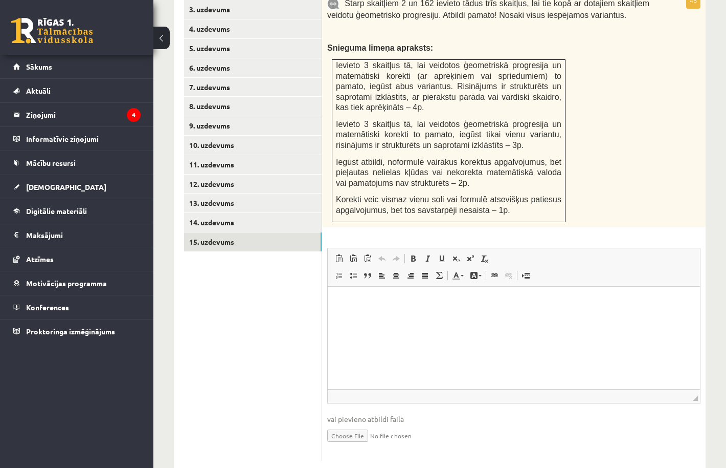
scroll to position [514, 0]
click at [350, 425] on input "file" at bounding box center [513, 435] width 373 height 21
type input "**********"
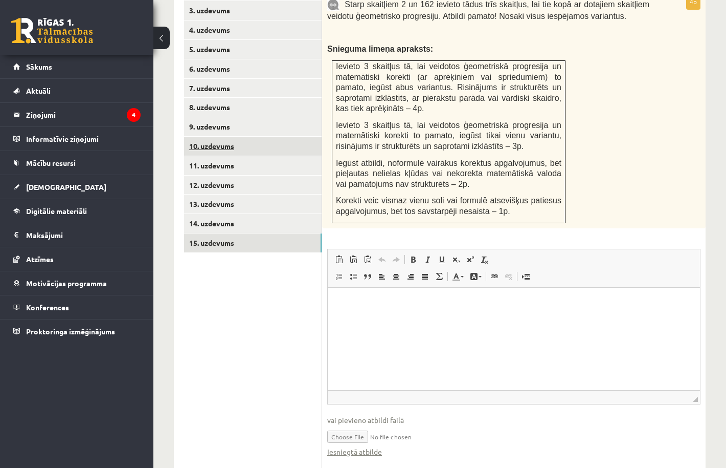
click at [209, 137] on link "10. uzdevums" at bounding box center [253, 146] width 138 height 19
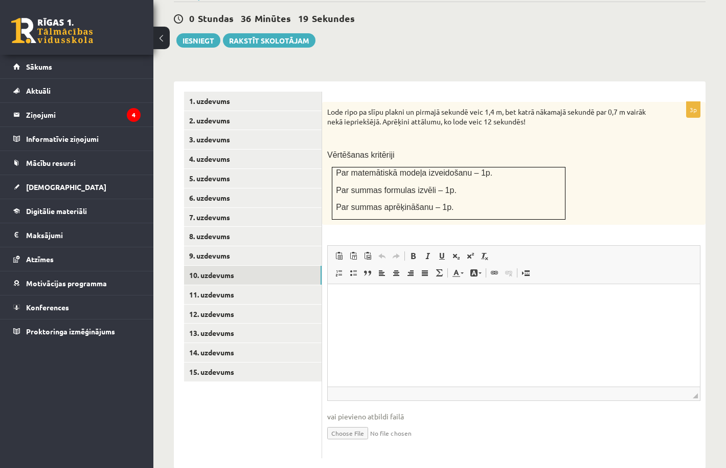
scroll to position [385, 0]
click at [352, 422] on input "file" at bounding box center [513, 432] width 373 height 21
type input "**********"
click at [238, 247] on link "9. uzdevums" at bounding box center [253, 256] width 138 height 19
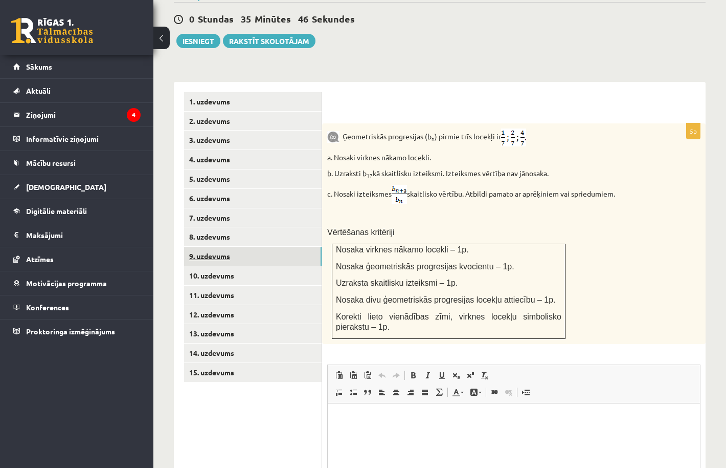
scroll to position [0, 0]
click at [464, 123] on div "Ģeometriskās progresijas (b n ) pirmie trīs locekļi ir a. Nosaki virknes nākamo…" at bounding box center [514, 233] width 384 height 220
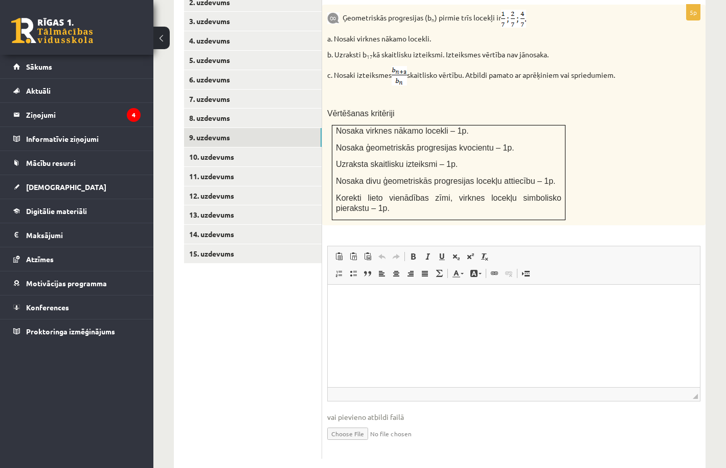
scroll to position [502, 0]
click at [355, 423] on input "file" at bounding box center [513, 433] width 373 height 21
type input "**********"
click at [233, 109] on link "8. uzdevums" at bounding box center [253, 118] width 138 height 19
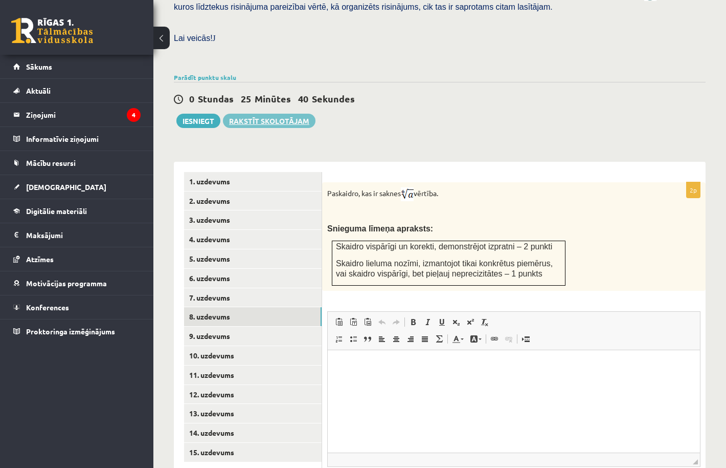
scroll to position [0, 0]
click at [402, 381] on html at bounding box center [514, 364] width 372 height 31
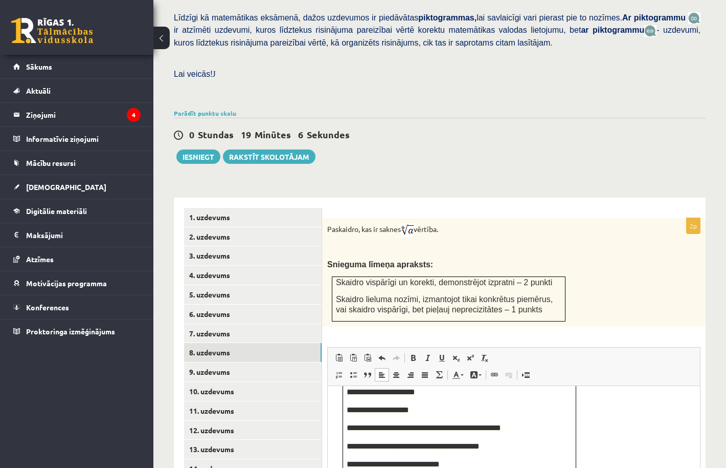
scroll to position [257, 0]
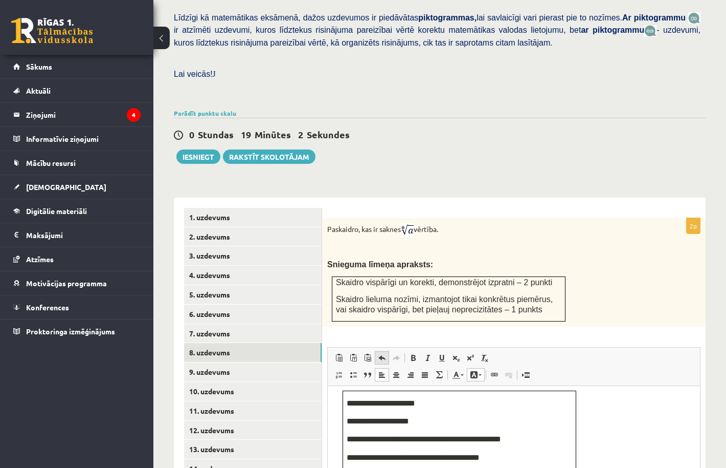
click at [377, 351] on link "Undo Keyboard shortcut Command+Z" at bounding box center [382, 357] width 14 height 13
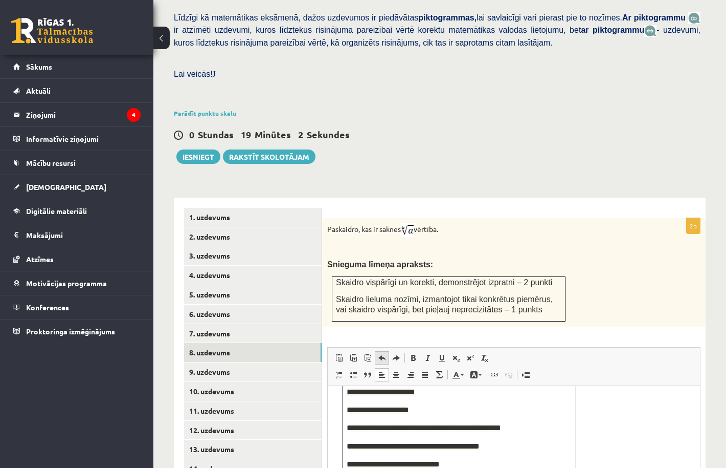
click at [377, 351] on link "Undo Keyboard shortcut Command+Z" at bounding box center [382, 357] width 14 height 13
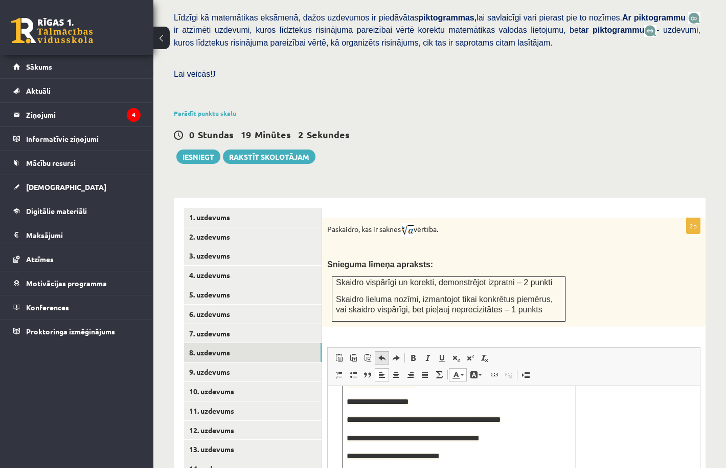
click at [377, 351] on link "Undo Keyboard shortcut Command+Z" at bounding box center [382, 357] width 14 height 13
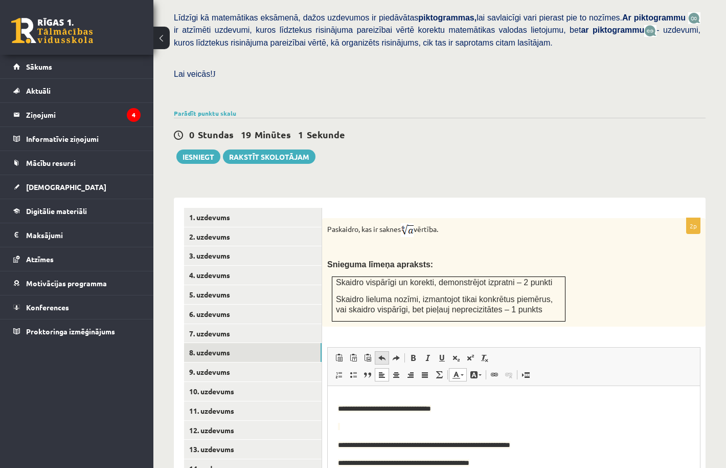
click at [377, 351] on link "Undo Keyboard shortcut Command+Z" at bounding box center [382, 357] width 14 height 13
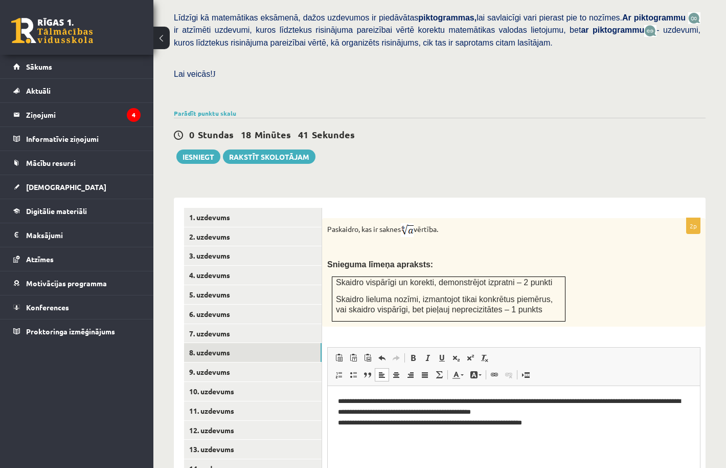
click at [425, 401] on p "**********" at bounding box center [514, 410] width 352 height 31
click at [482, 401] on p "**********" at bounding box center [514, 410] width 352 height 31
click at [599, 401] on p "**********" at bounding box center [514, 410] width 352 height 31
click at [678, 403] on p "**********" at bounding box center [514, 410] width 352 height 31
click at [382, 353] on span at bounding box center [382, 357] width 8 height 8
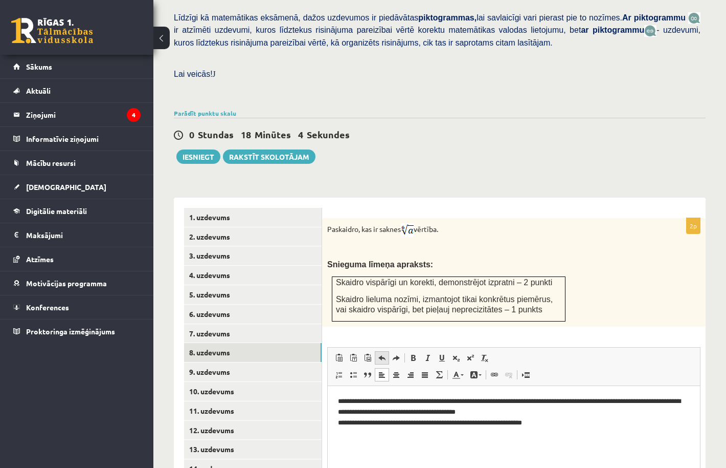
click at [382, 353] on span at bounding box center [382, 357] width 8 height 8
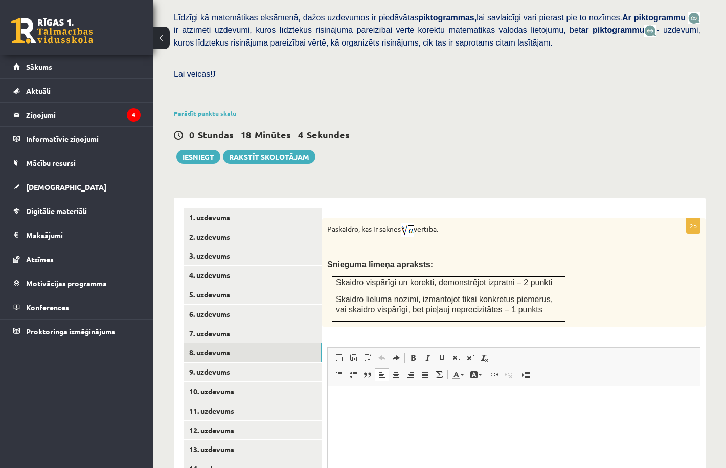
click at [382, 353] on span at bounding box center [382, 357] width 8 height 8
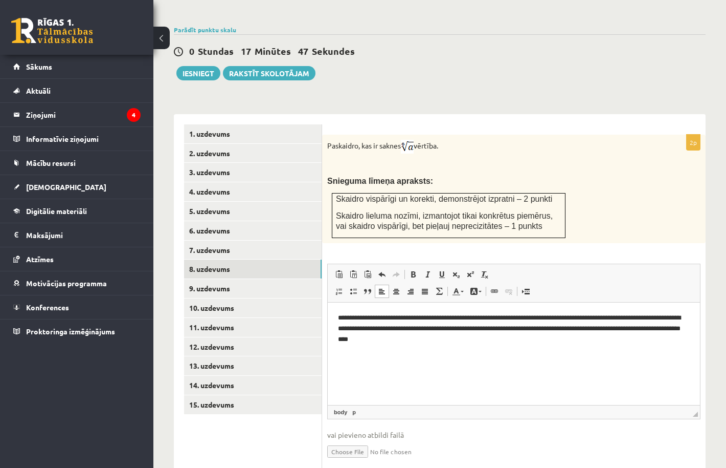
scroll to position [357, 0]
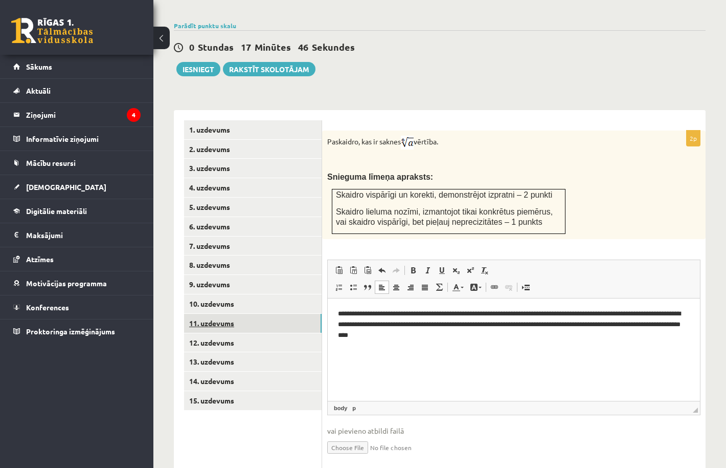
click at [223, 314] on link "11. uzdevums" at bounding box center [253, 323] width 138 height 19
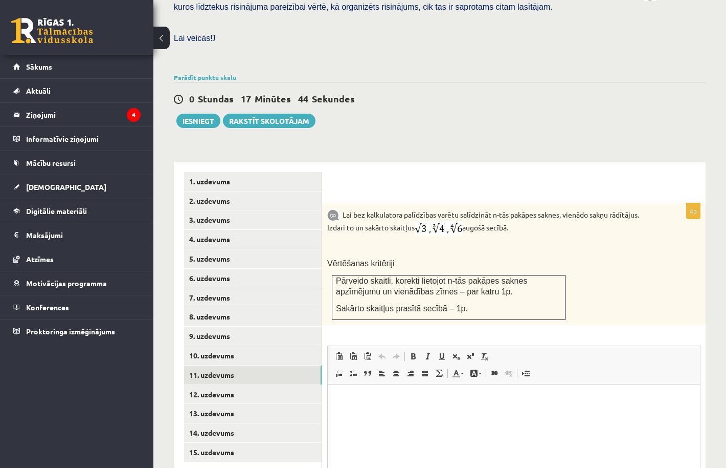
scroll to position [0, 0]
click at [208, 82] on div "0 Stundas 17 Minūtes 13 Sekundes Ieskaite saglabāta! Iesniegt Rakstīt skolotājam" at bounding box center [440, 105] width 532 height 46
click at [208, 73] on link "Parādīt punktu skalu" at bounding box center [205, 77] width 62 height 8
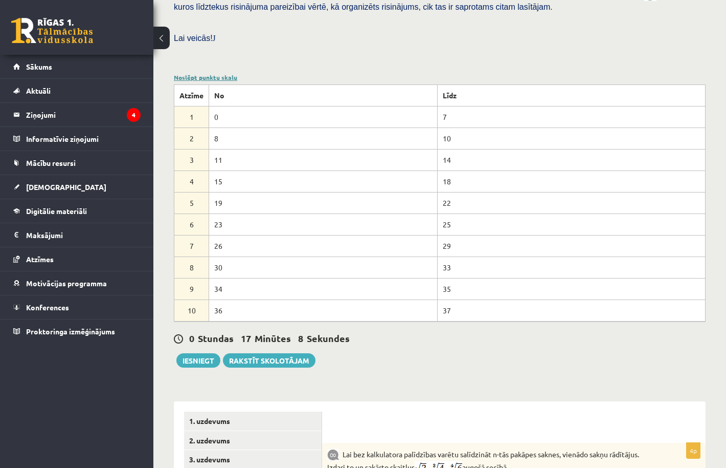
click at [208, 73] on link "Noslēpt punktu skalu" at bounding box center [205, 77] width 63 height 8
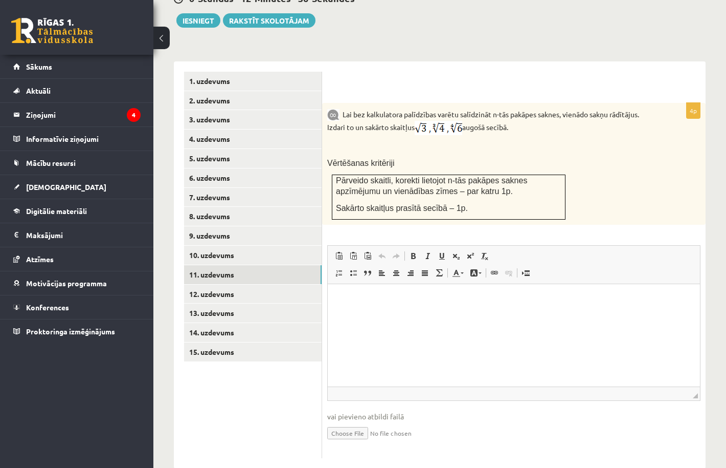
scroll to position [405, 0]
click at [352, 422] on input "file" at bounding box center [513, 432] width 373 height 21
type input "**********"
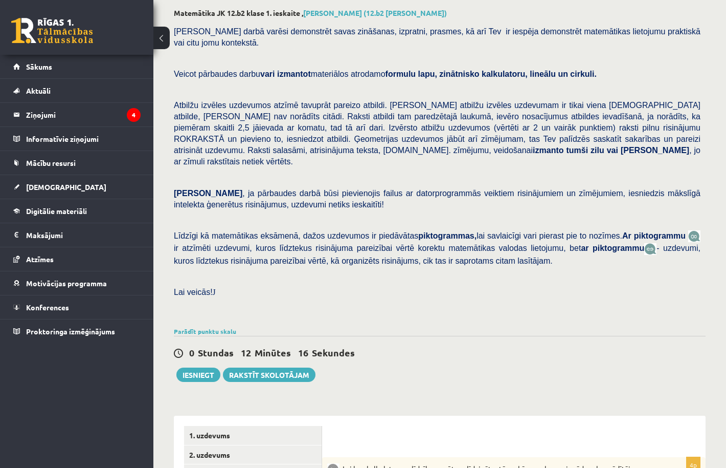
scroll to position [62, 0]
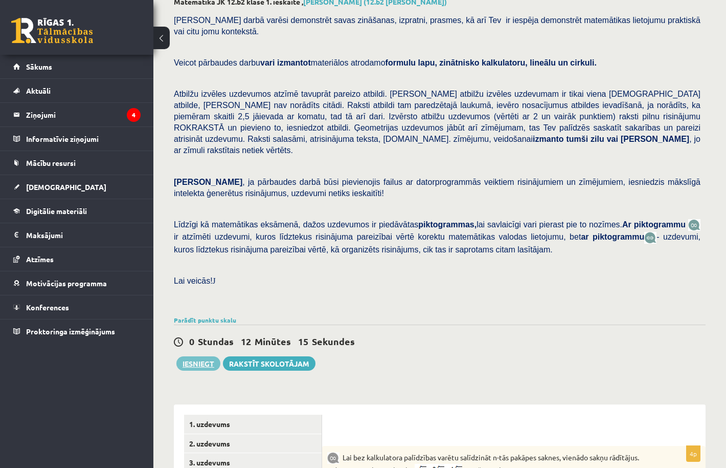
click at [209, 356] on button "Iesniegt" at bounding box center [198, 363] width 44 height 14
